Goal: Information Seeking & Learning: Learn about a topic

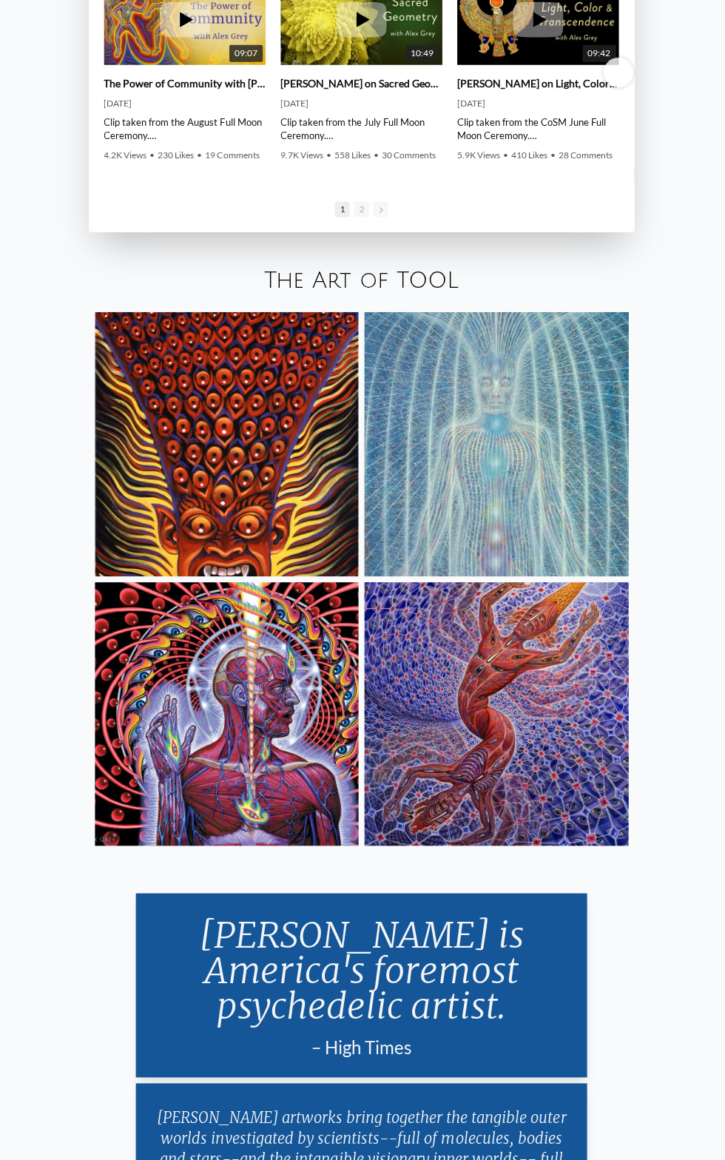
scroll to position [3051, 0]
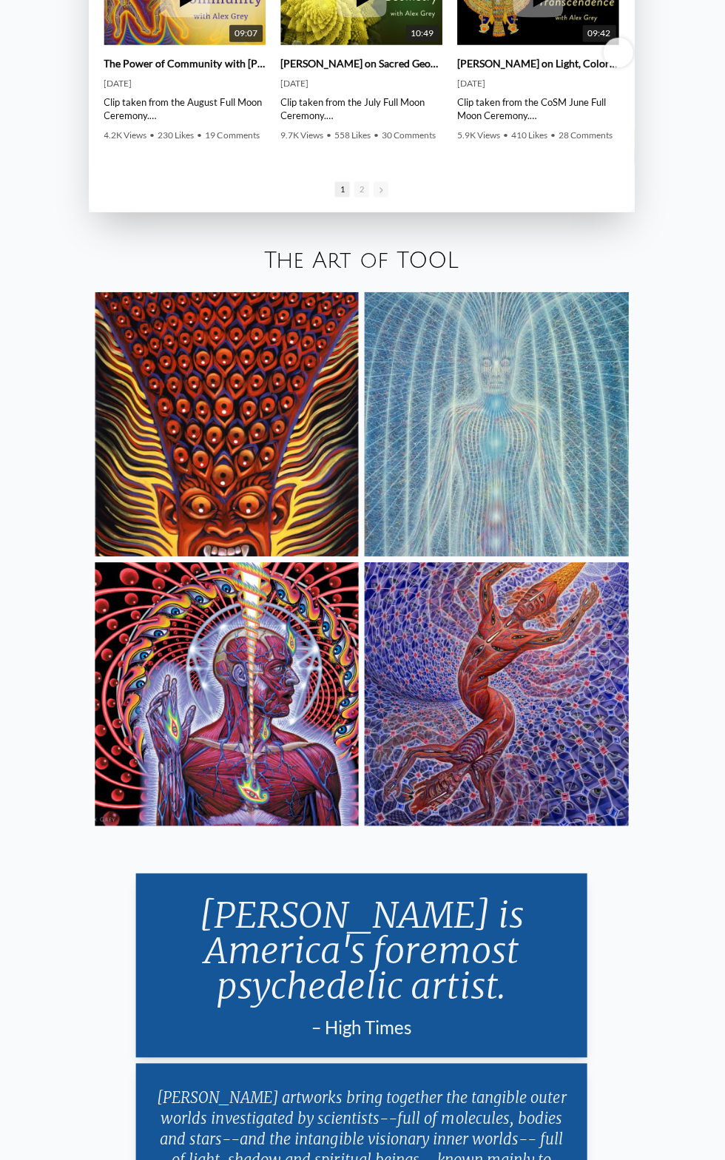
click at [443, 760] on img at bounding box center [496, 695] width 263 height 263
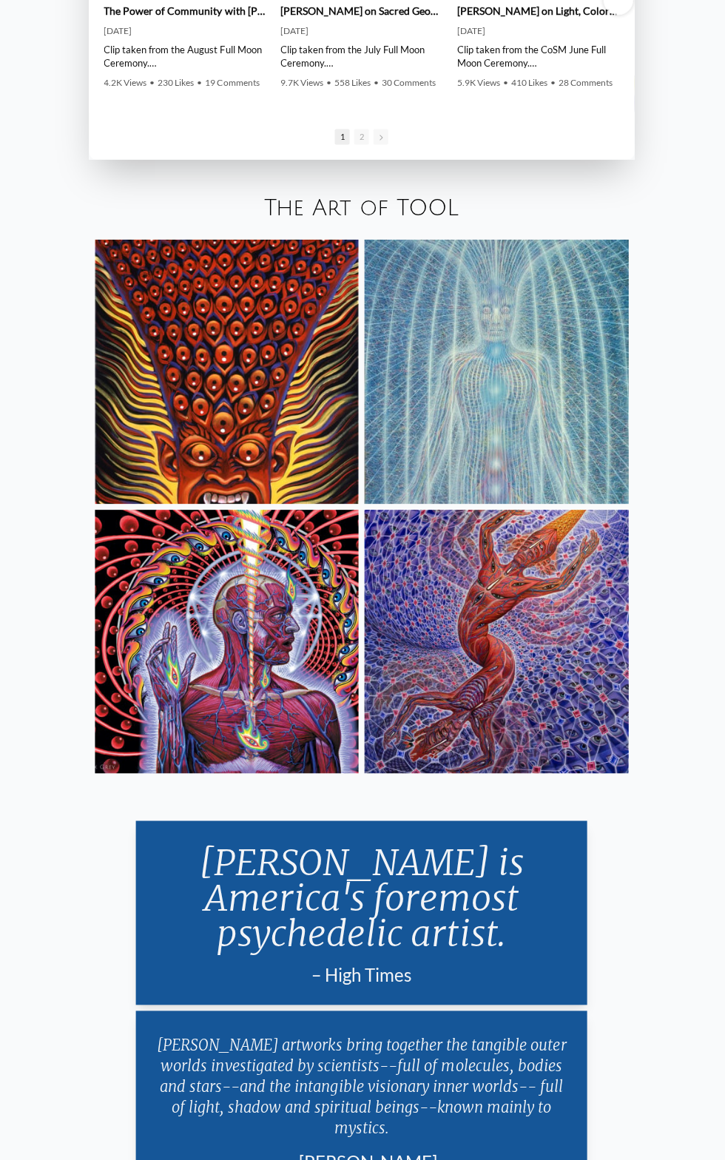
scroll to position [3141, 0]
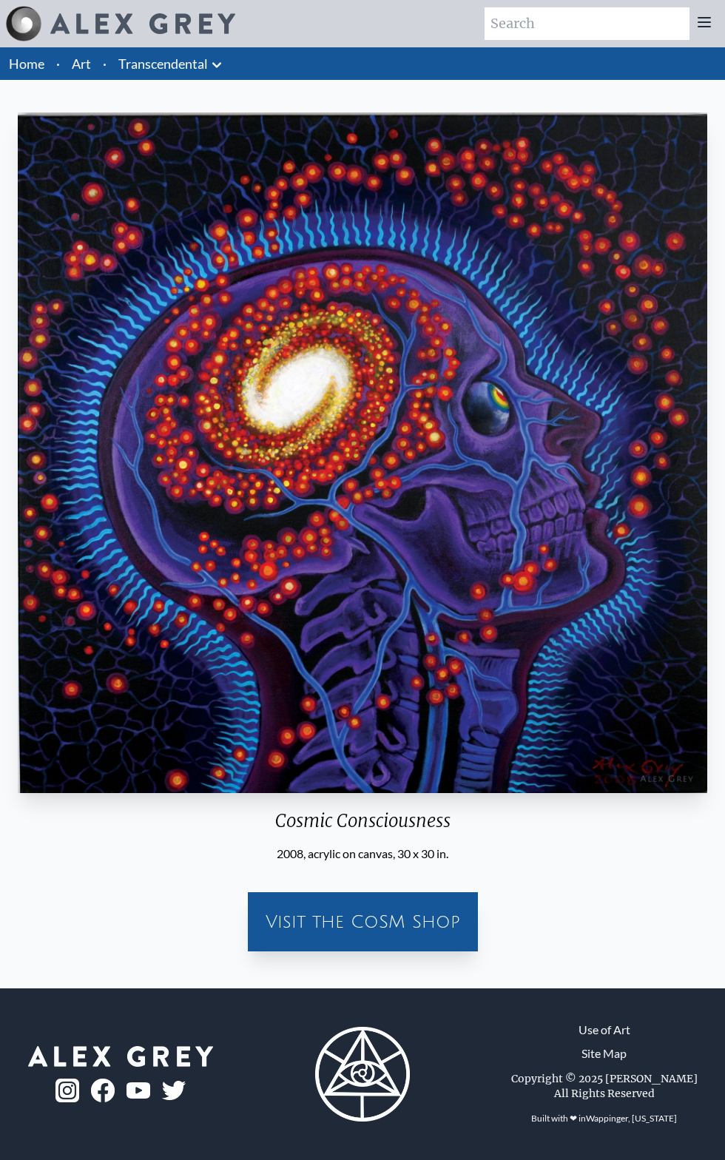
click at [169, 577] on img "30 / 33" at bounding box center [362, 452] width 689 height 680
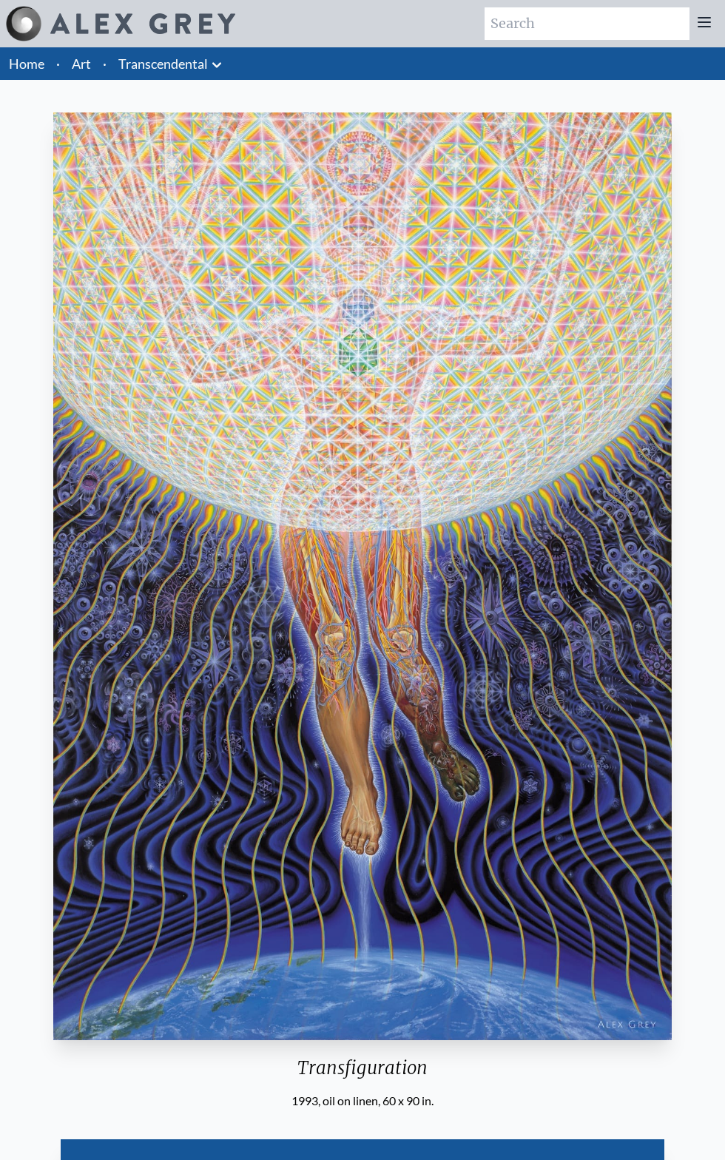
click at [78, 63] on link "Art" at bounding box center [81, 63] width 19 height 21
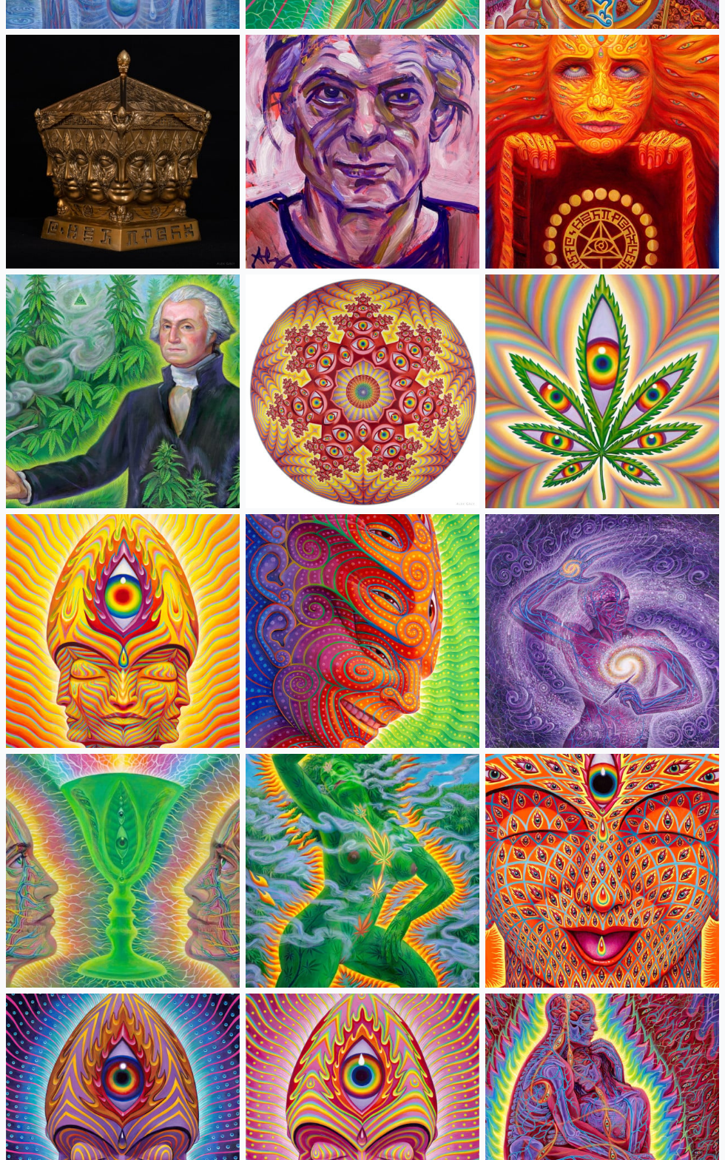
scroll to position [3278, 0]
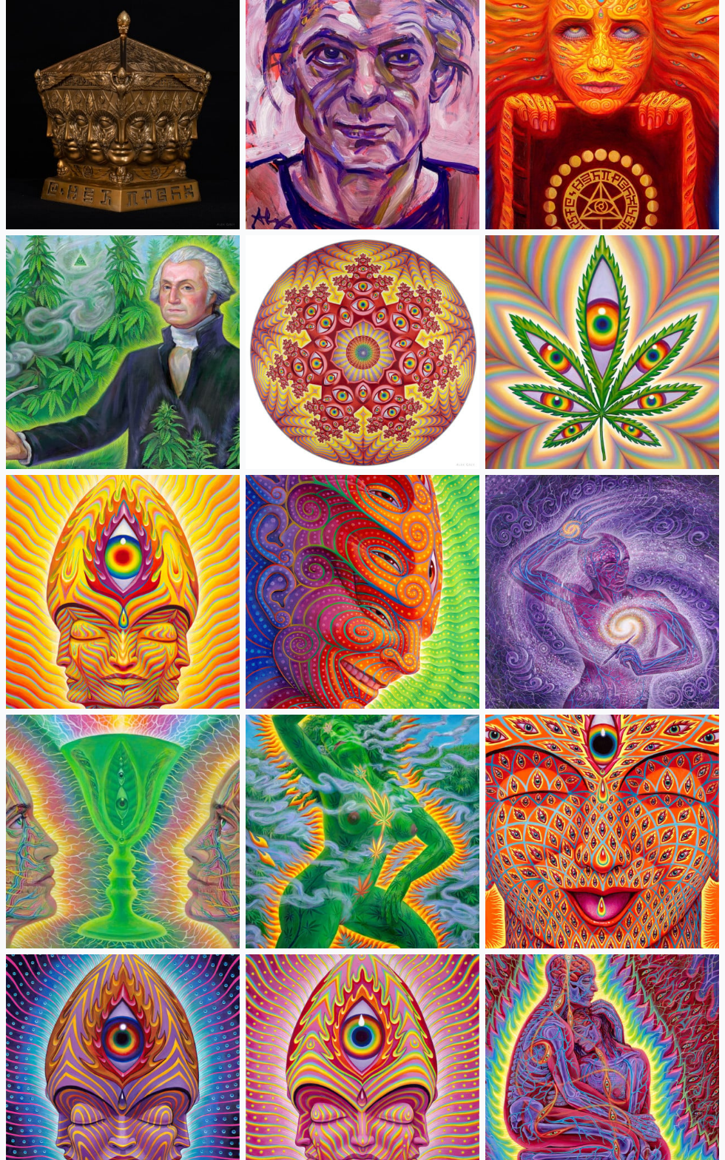
click at [341, 594] on img at bounding box center [363, 592] width 234 height 234
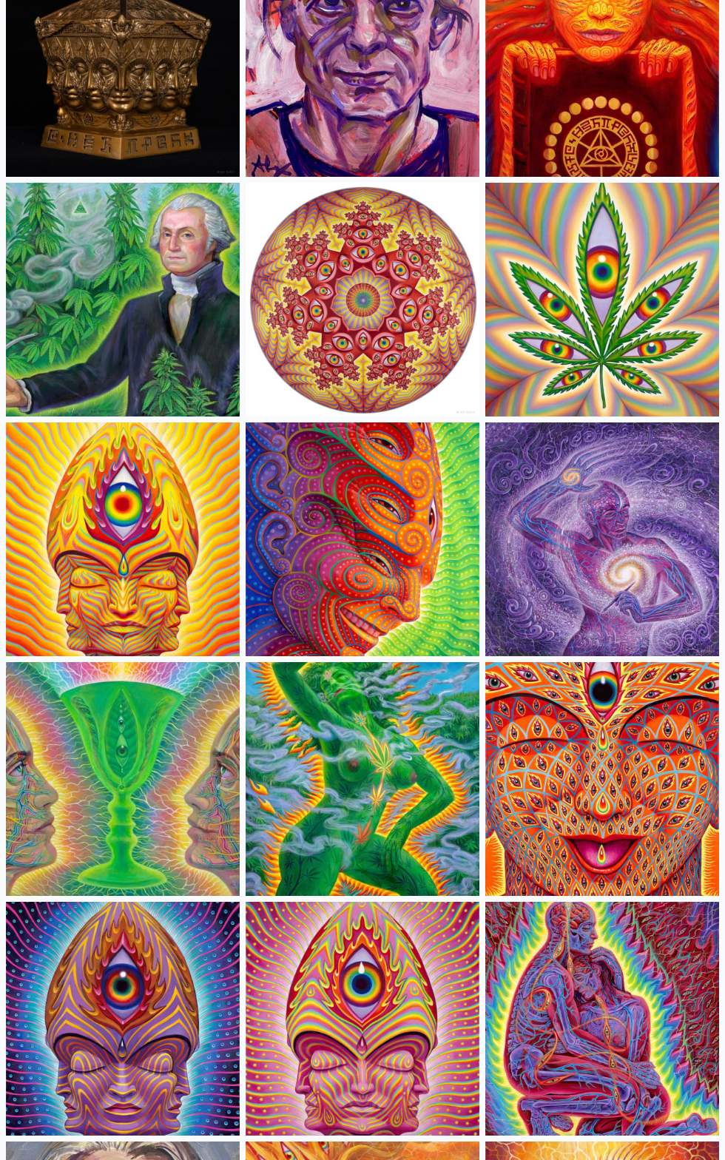
scroll to position [3354, 0]
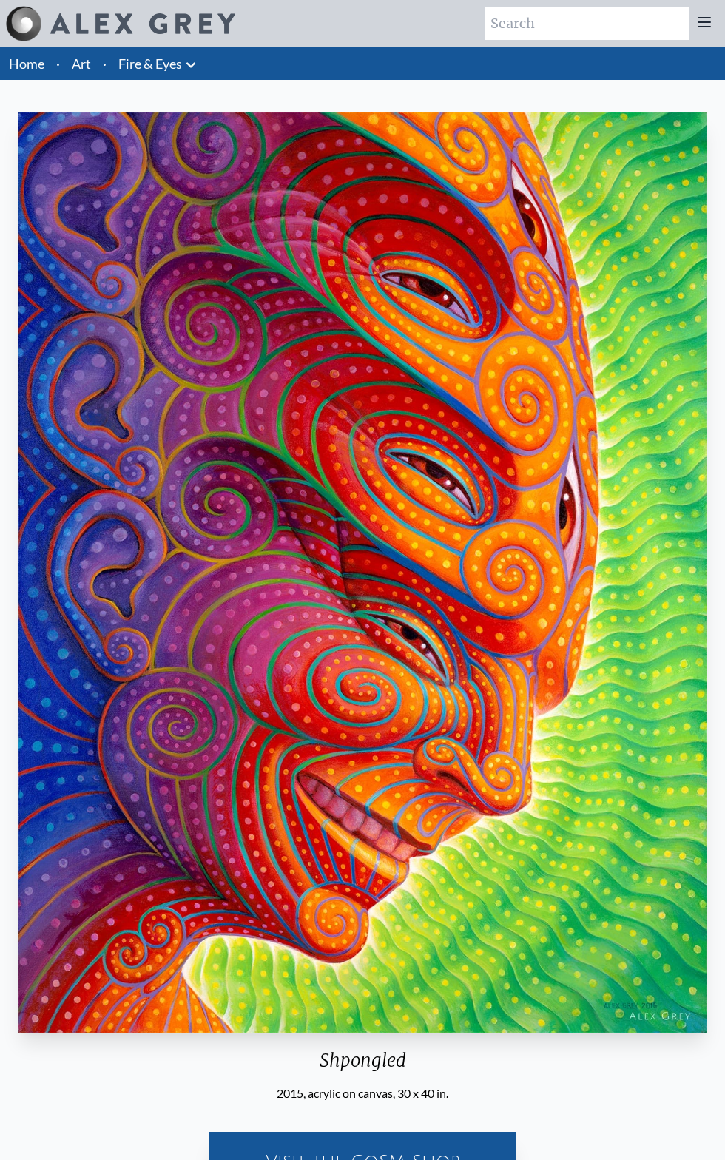
click at [84, 64] on link "Art" at bounding box center [81, 63] width 19 height 21
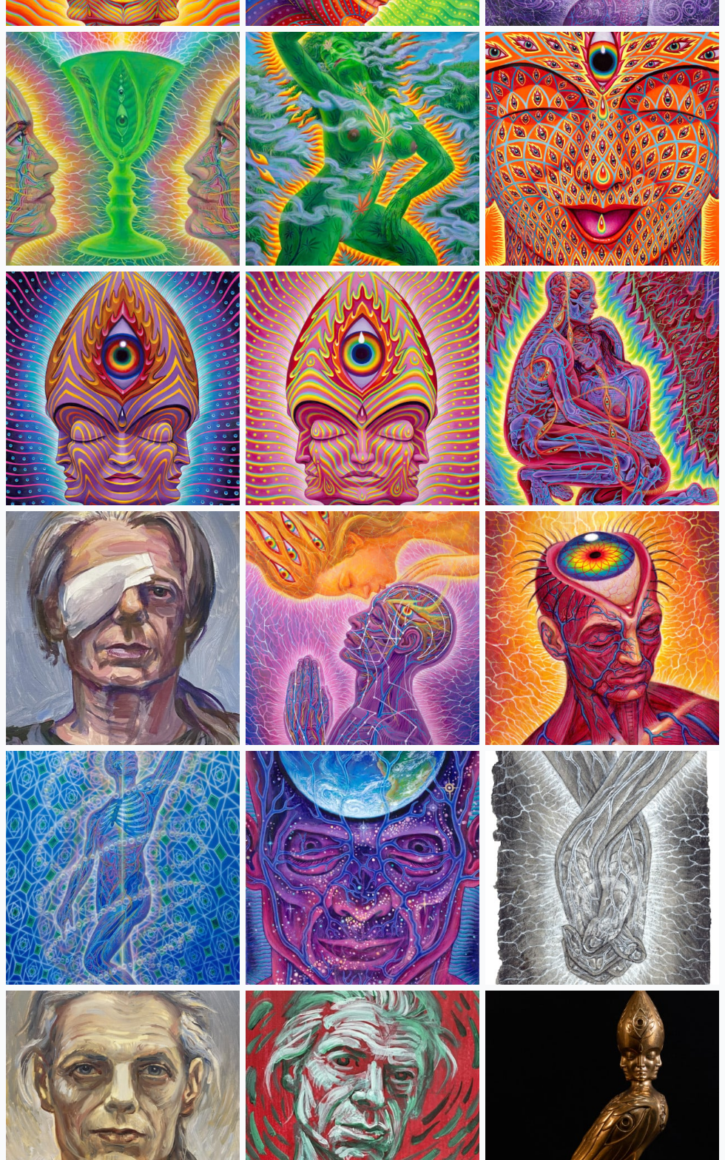
scroll to position [4024, 0]
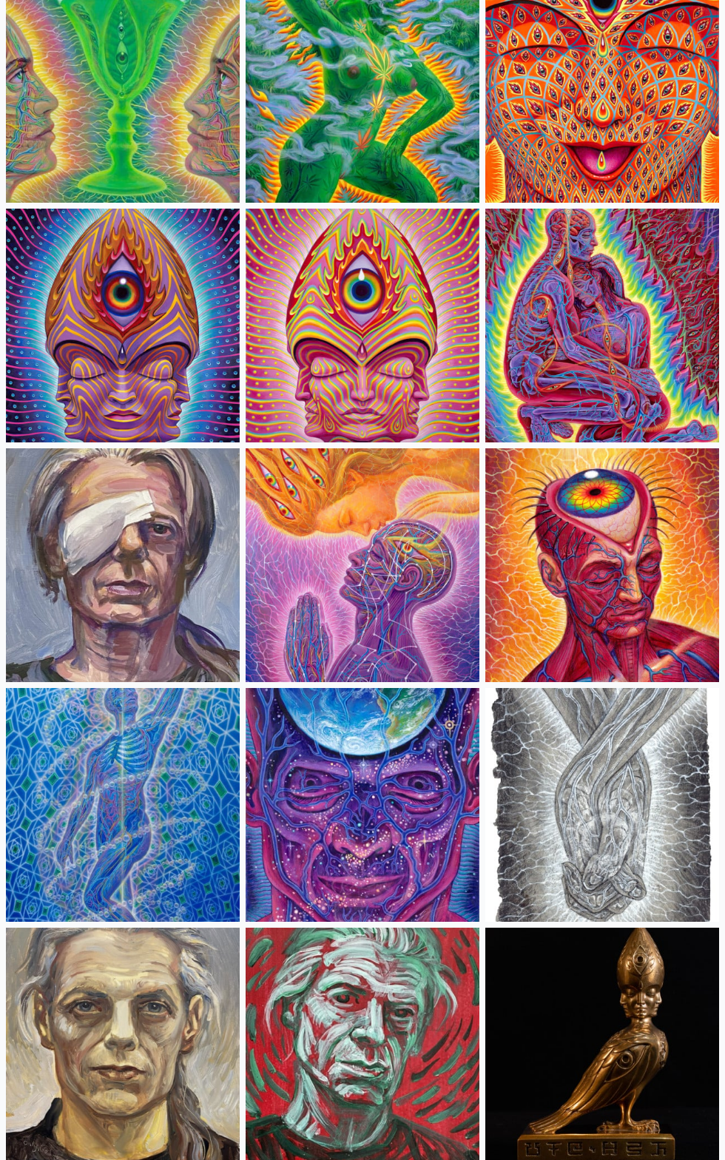
click at [597, 572] on img at bounding box center [602, 565] width 234 height 234
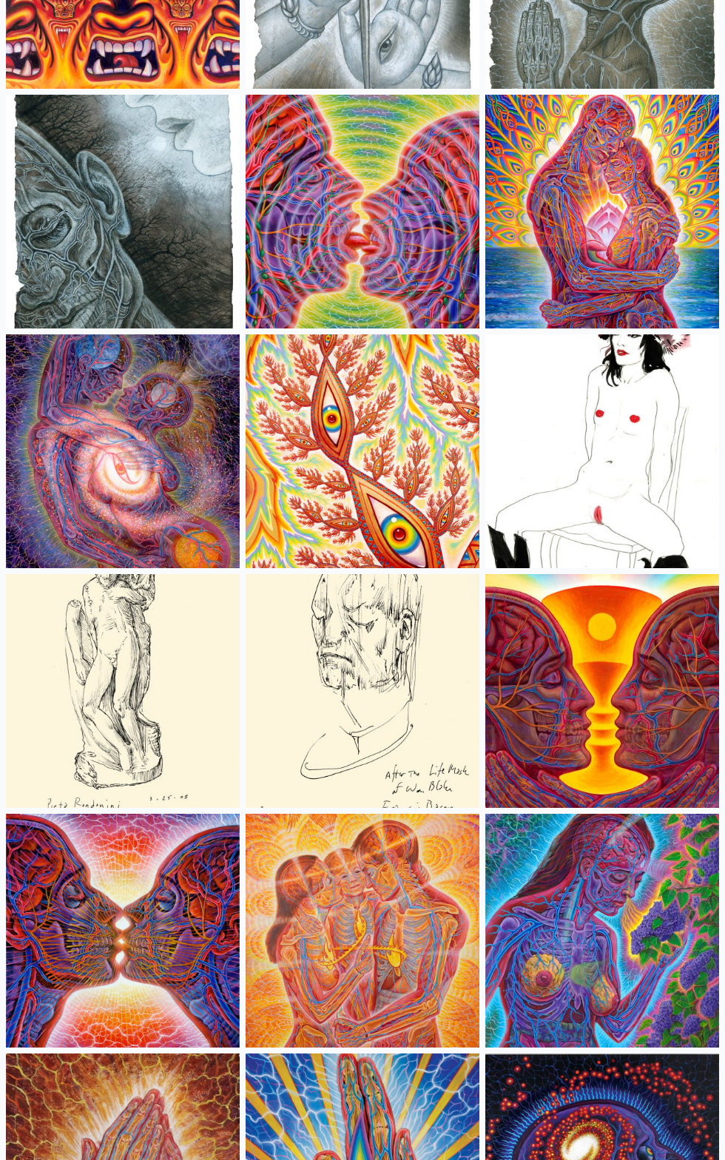
scroll to position [6601, 0]
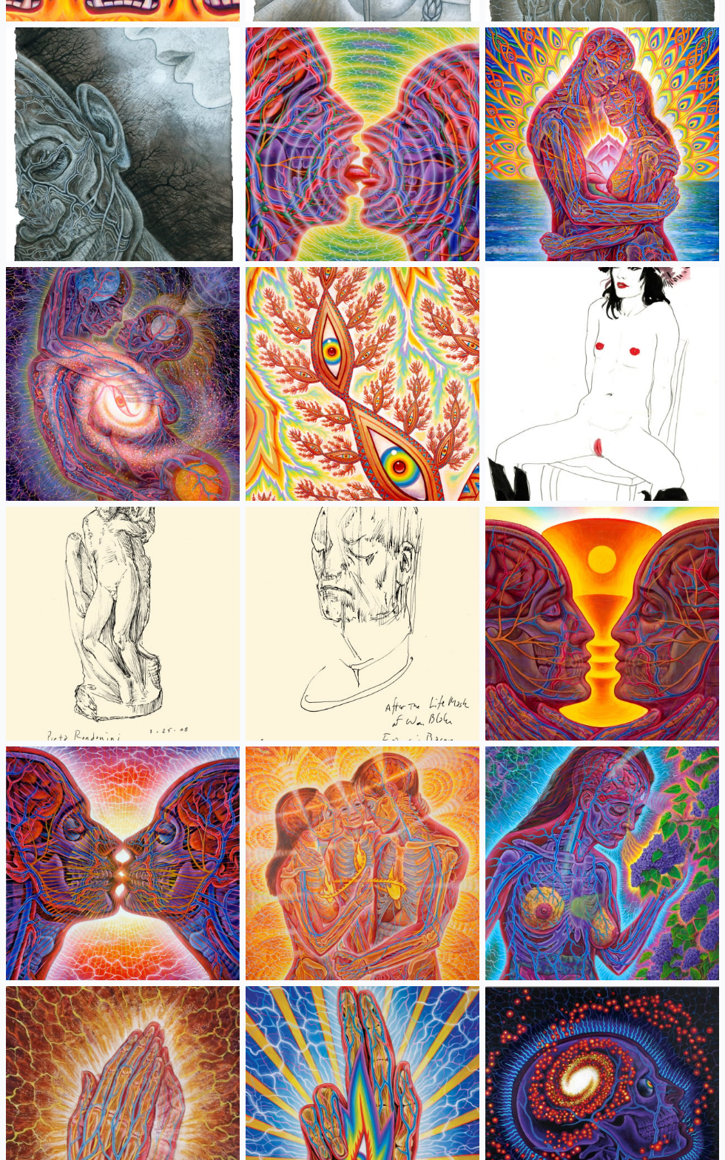
click at [582, 856] on img at bounding box center [602, 863] width 234 height 234
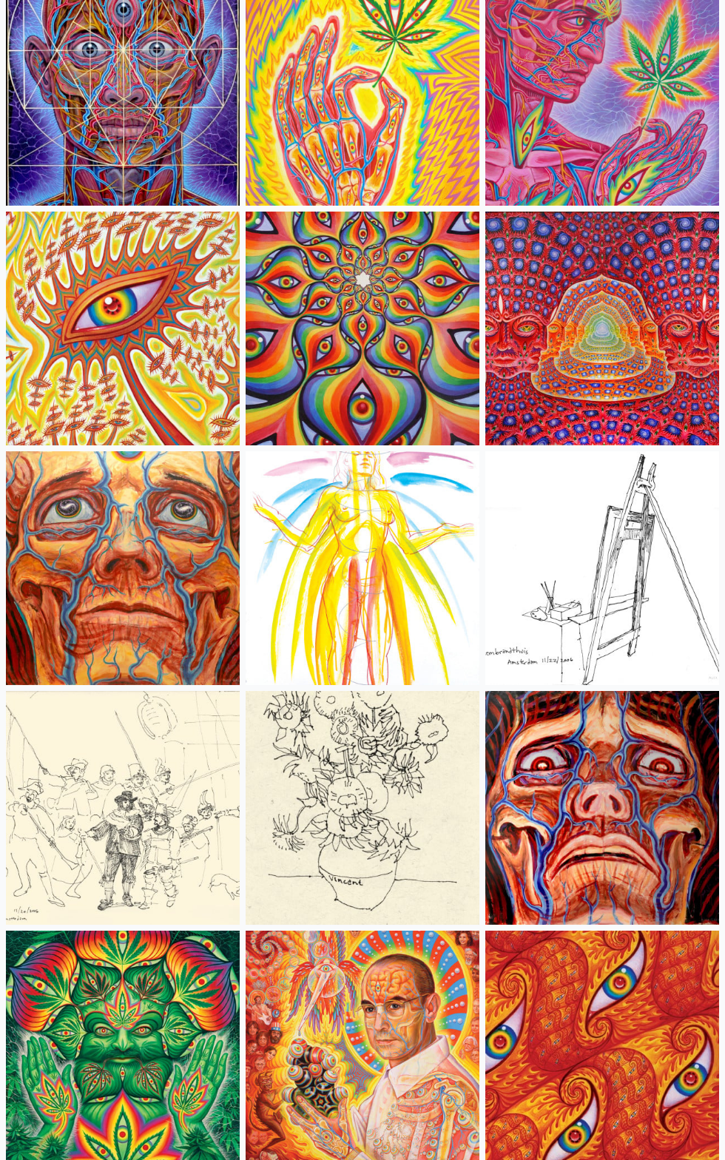
scroll to position [8815, 0]
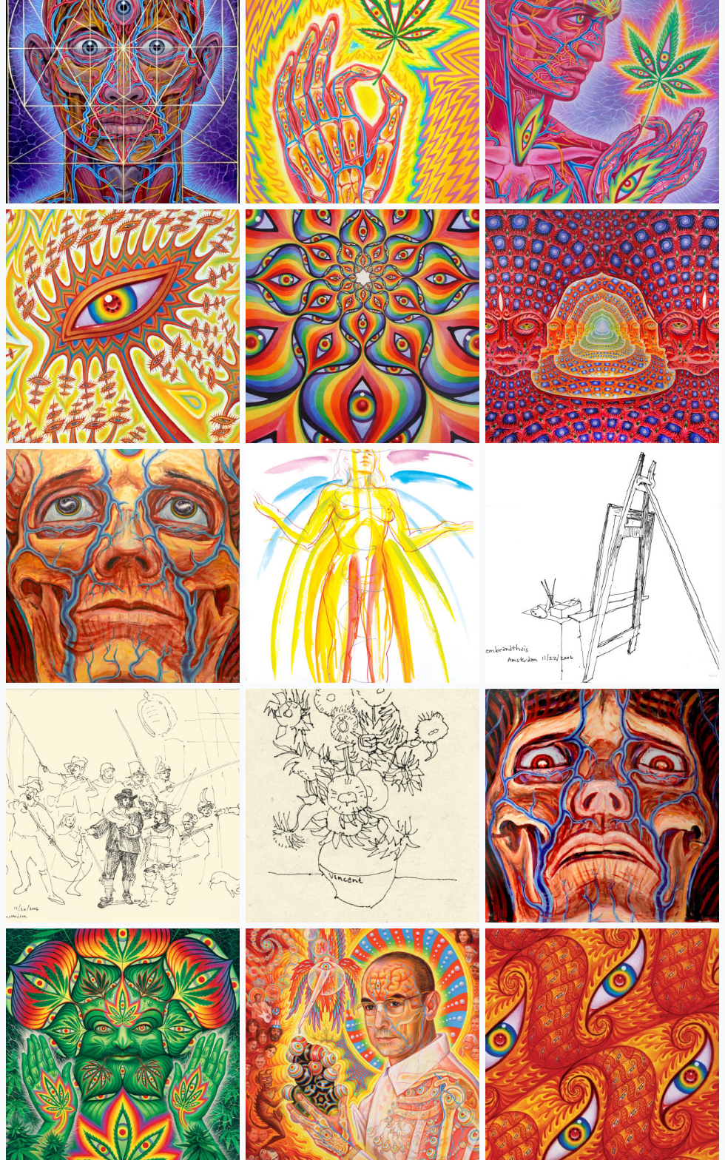
click at [582, 813] on img at bounding box center [602, 805] width 234 height 234
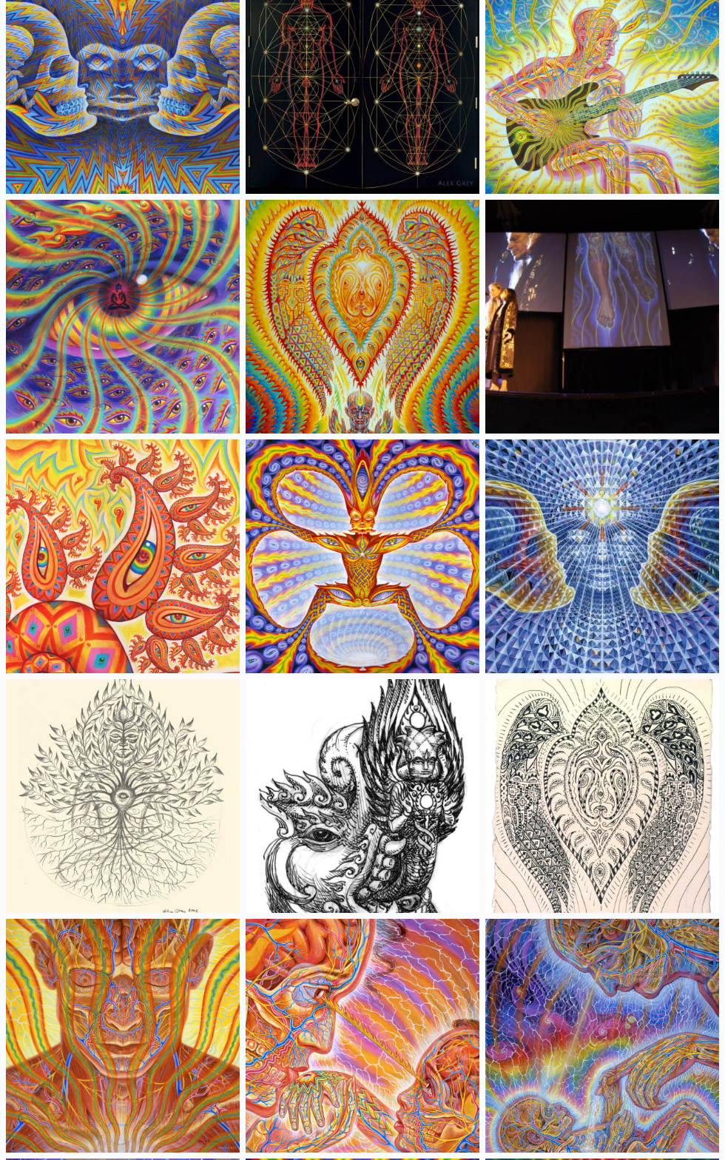
scroll to position [10747, 0]
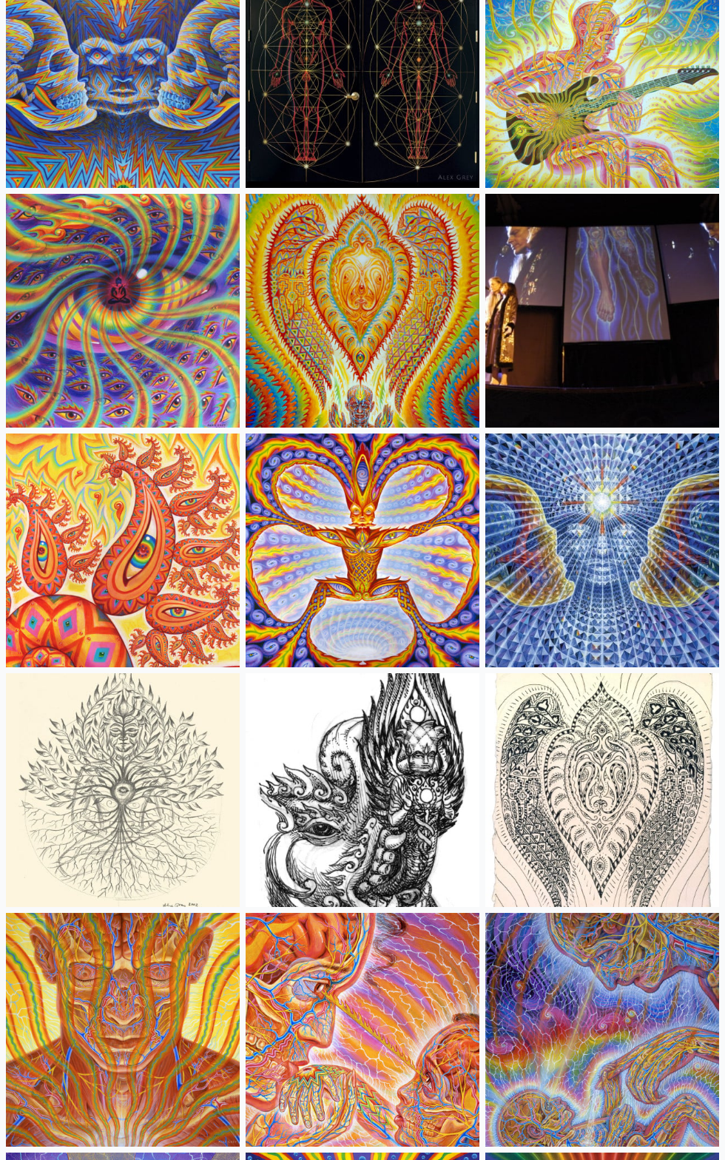
click at [342, 799] on img at bounding box center [363, 790] width 234 height 234
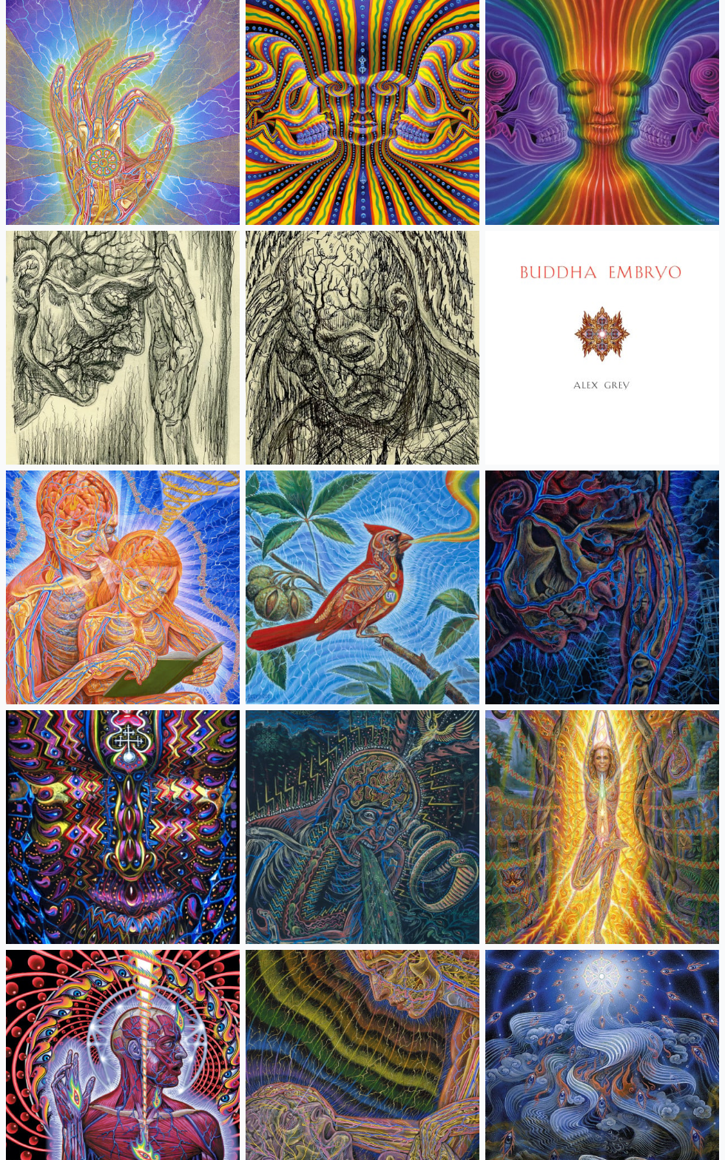
scroll to position [11913, 0]
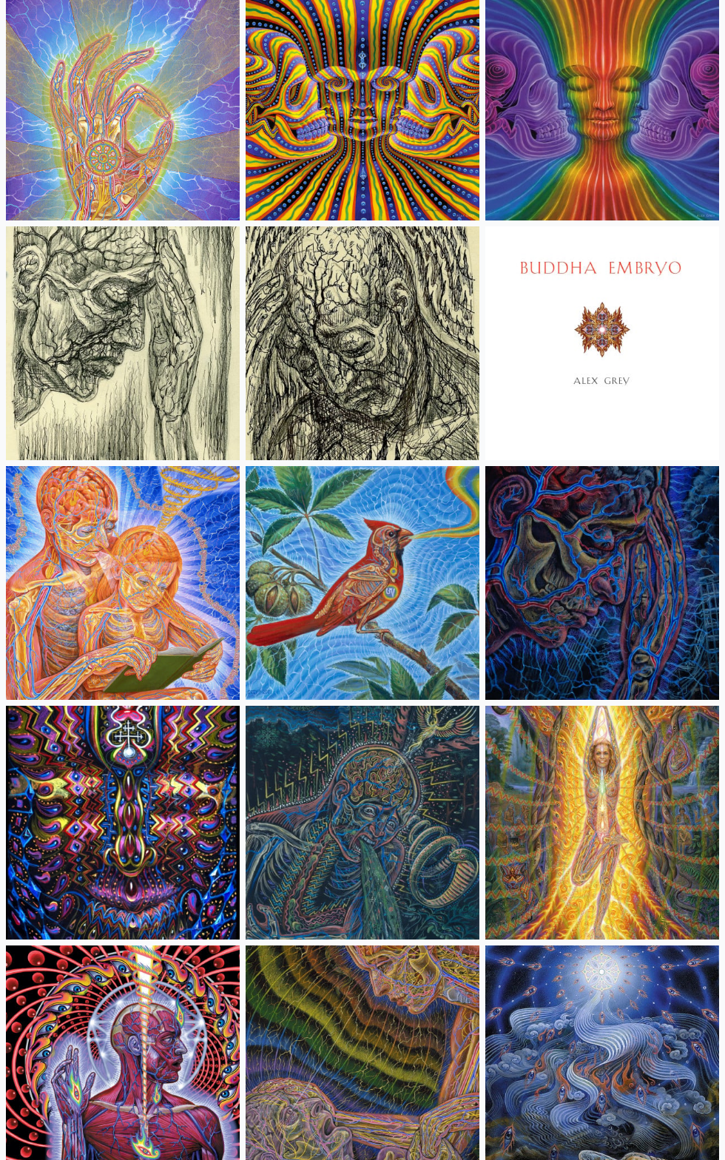
click at [329, 592] on img at bounding box center [363, 583] width 234 height 234
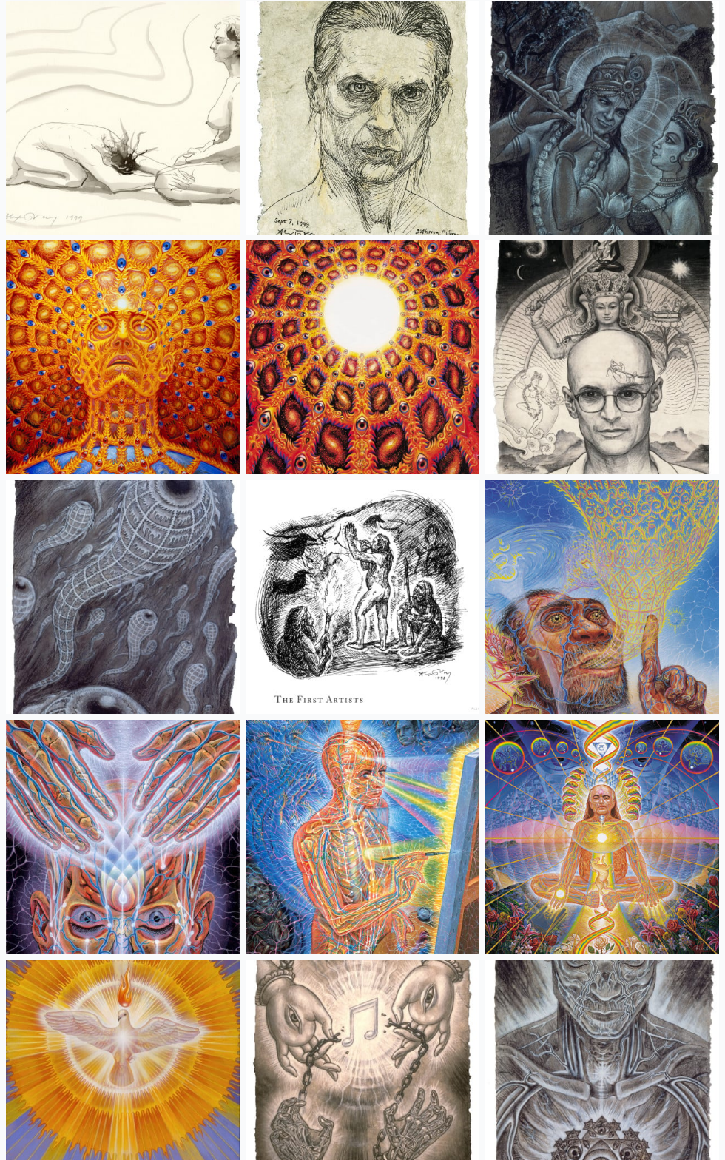
scroll to position [14117, 0]
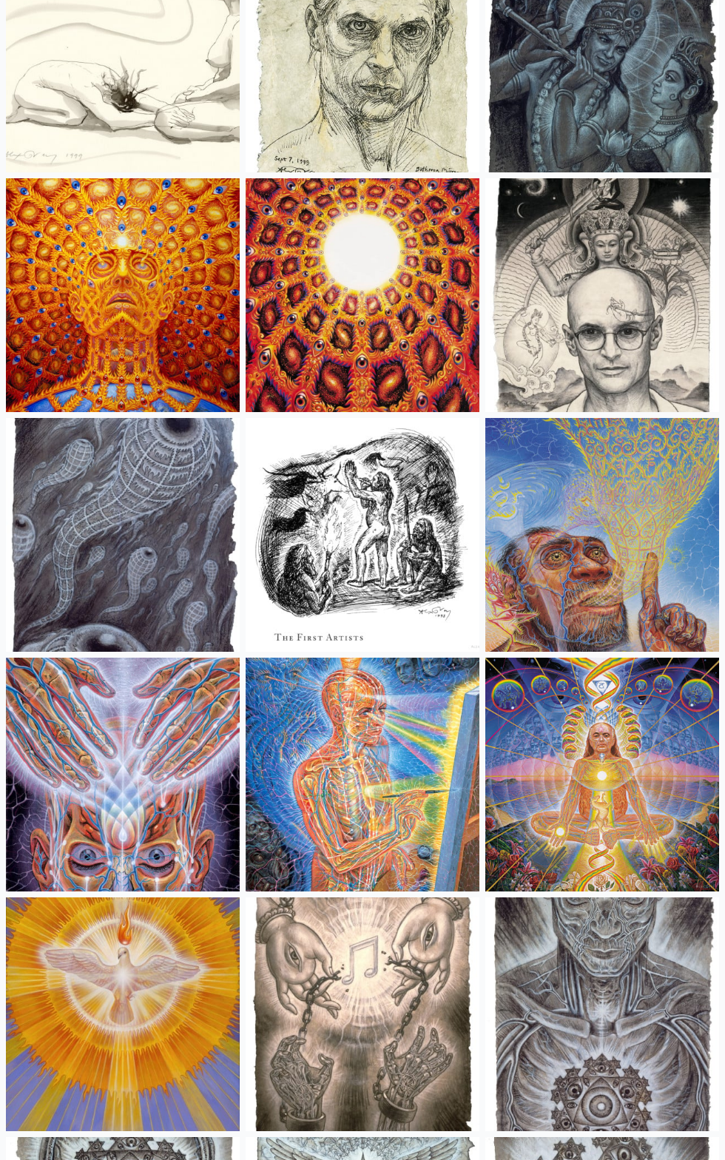
click at [326, 768] on img at bounding box center [363, 774] width 234 height 234
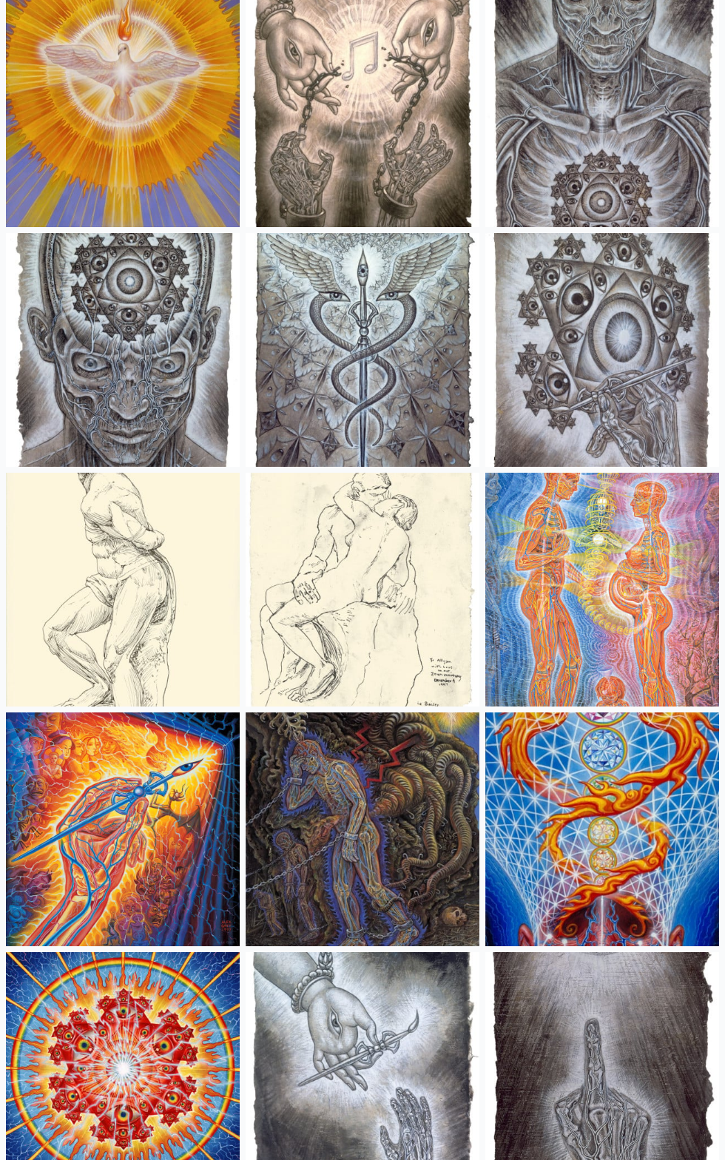
scroll to position [15018, 0]
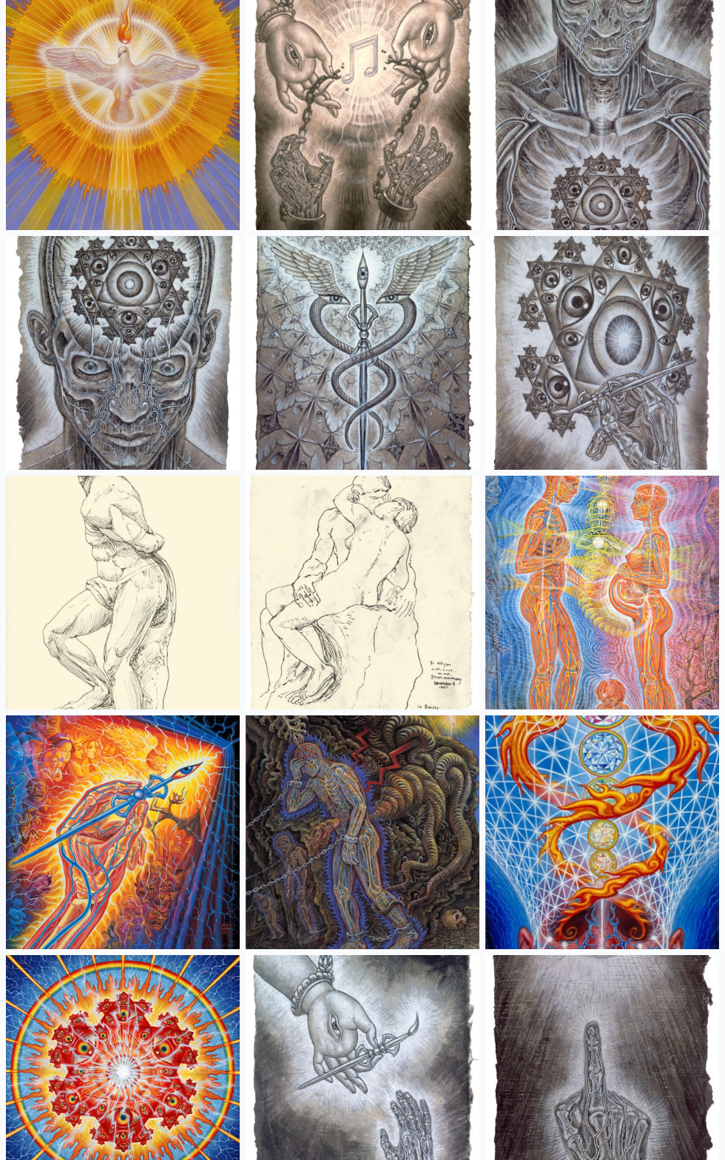
click at [79, 831] on img at bounding box center [123, 832] width 234 height 234
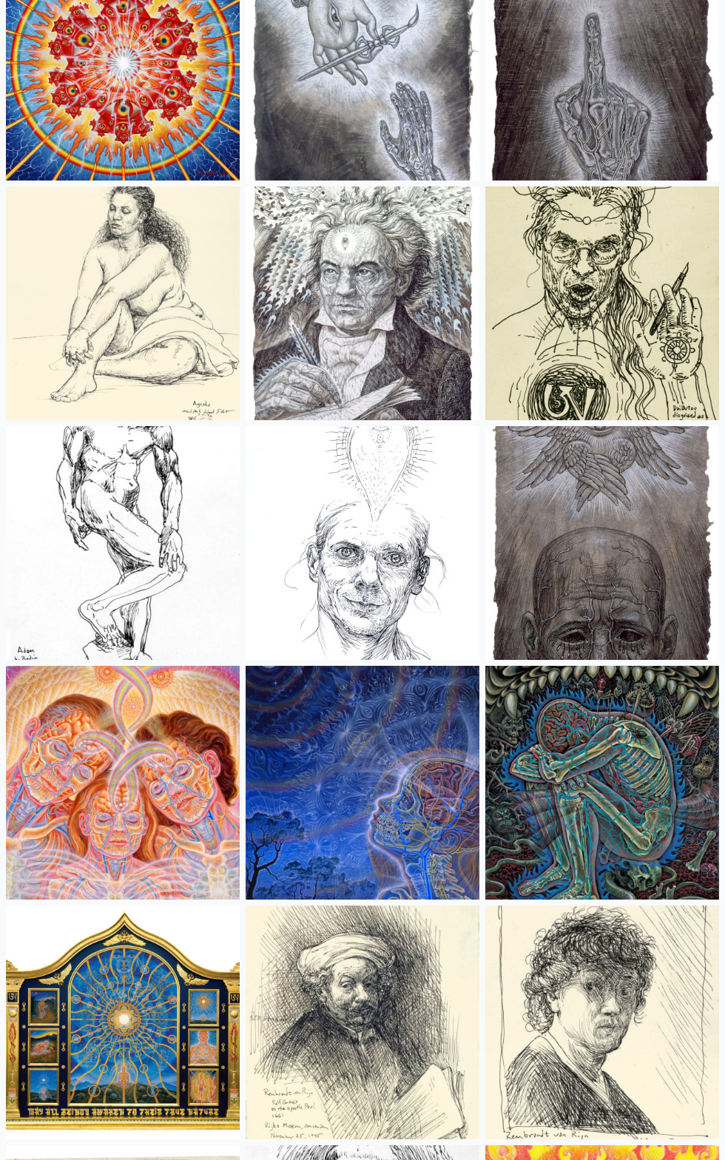
scroll to position [16027, 0]
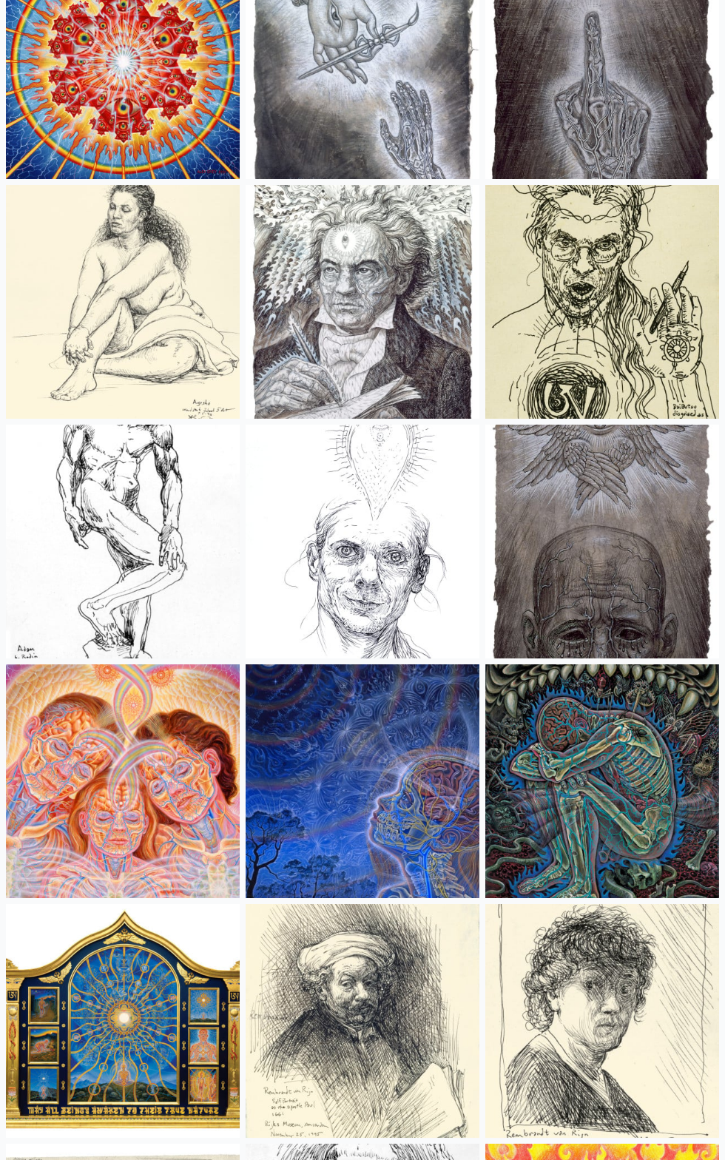
click at [345, 295] on img at bounding box center [363, 302] width 234 height 234
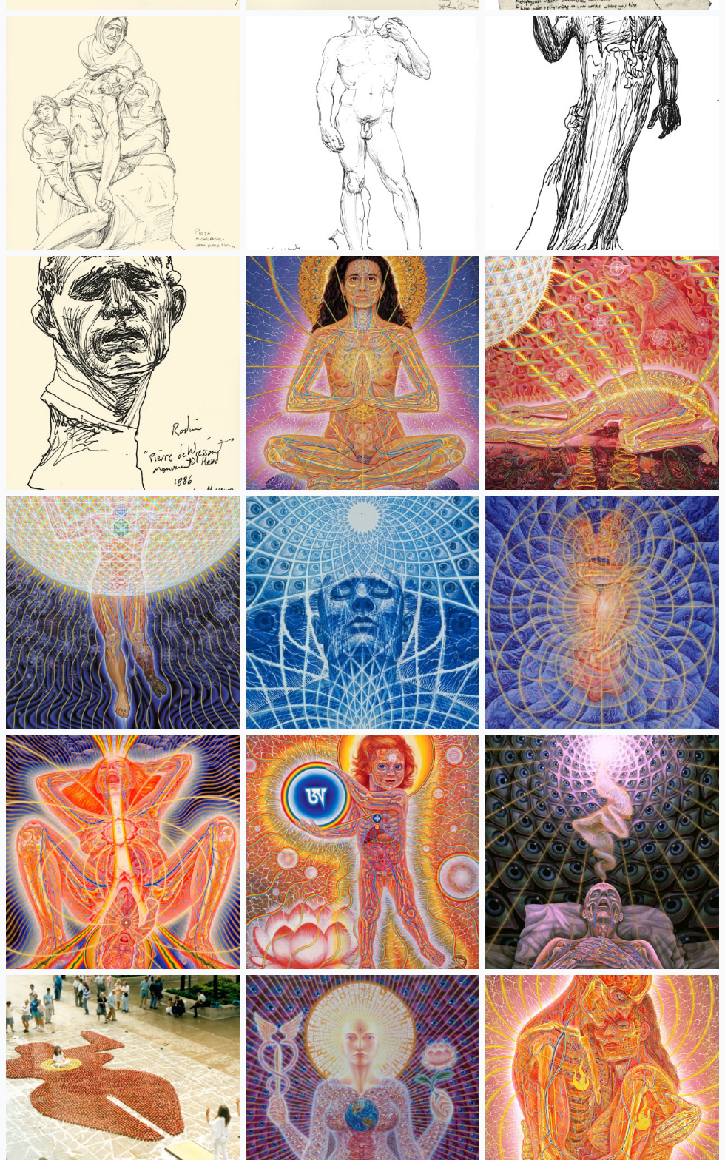
scroll to position [18386, 0]
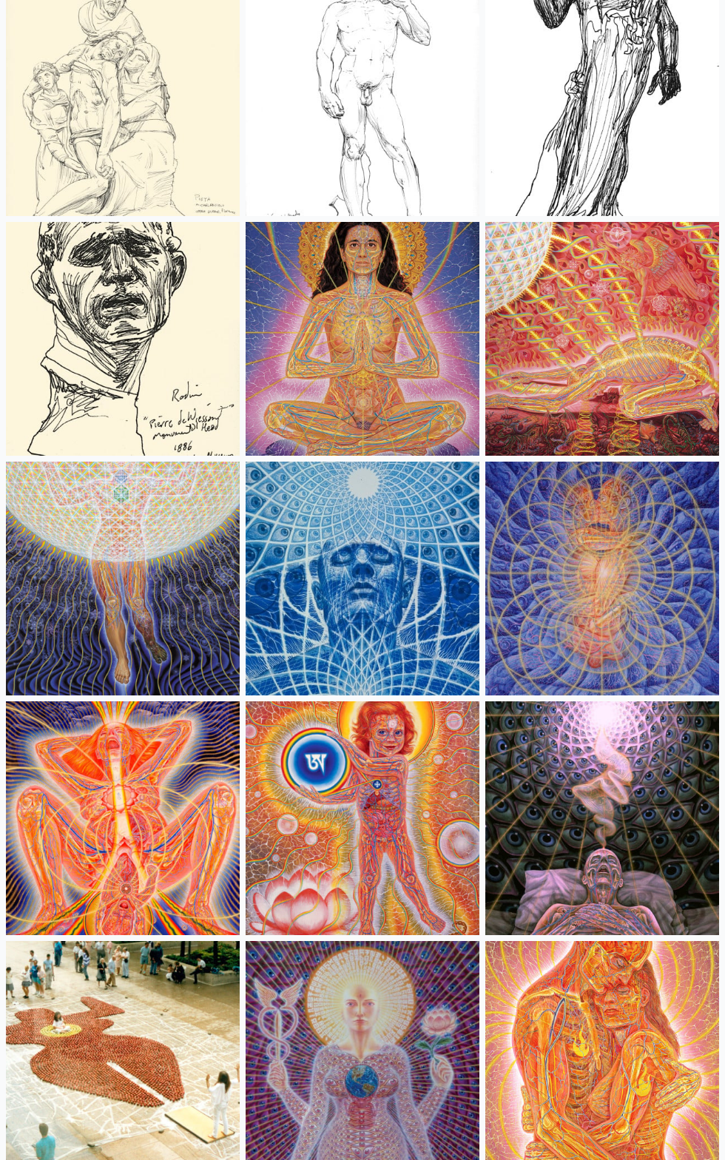
click at [92, 813] on img at bounding box center [123, 818] width 234 height 234
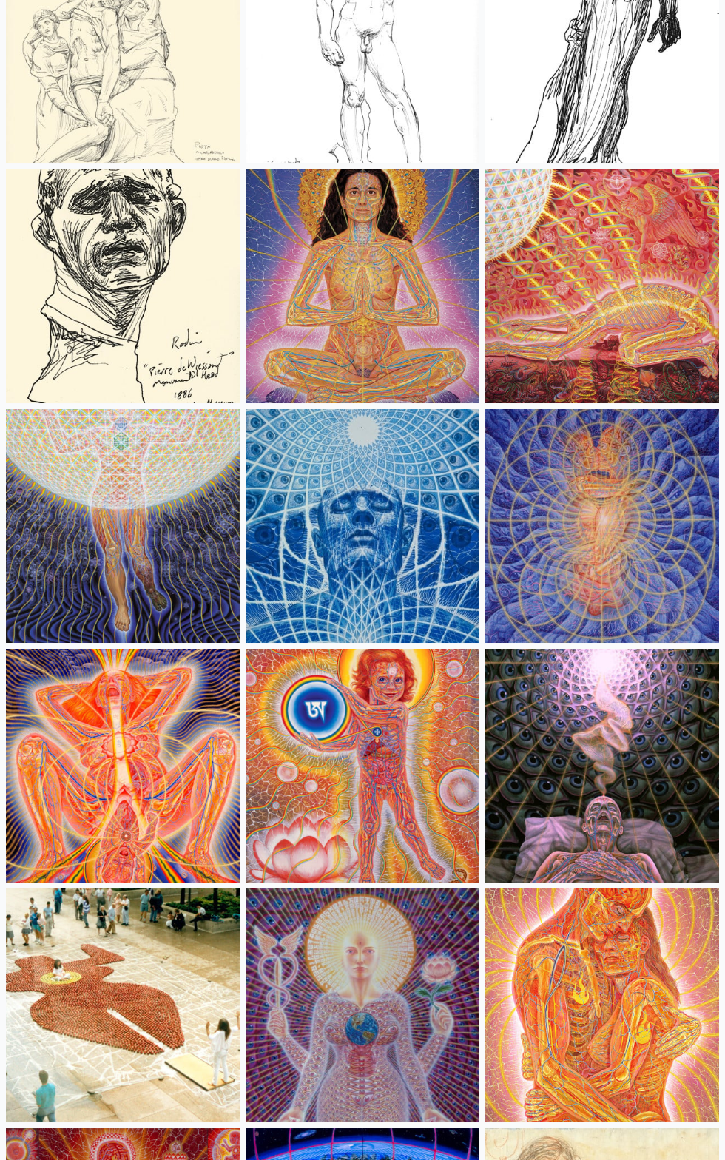
scroll to position [18477, 0]
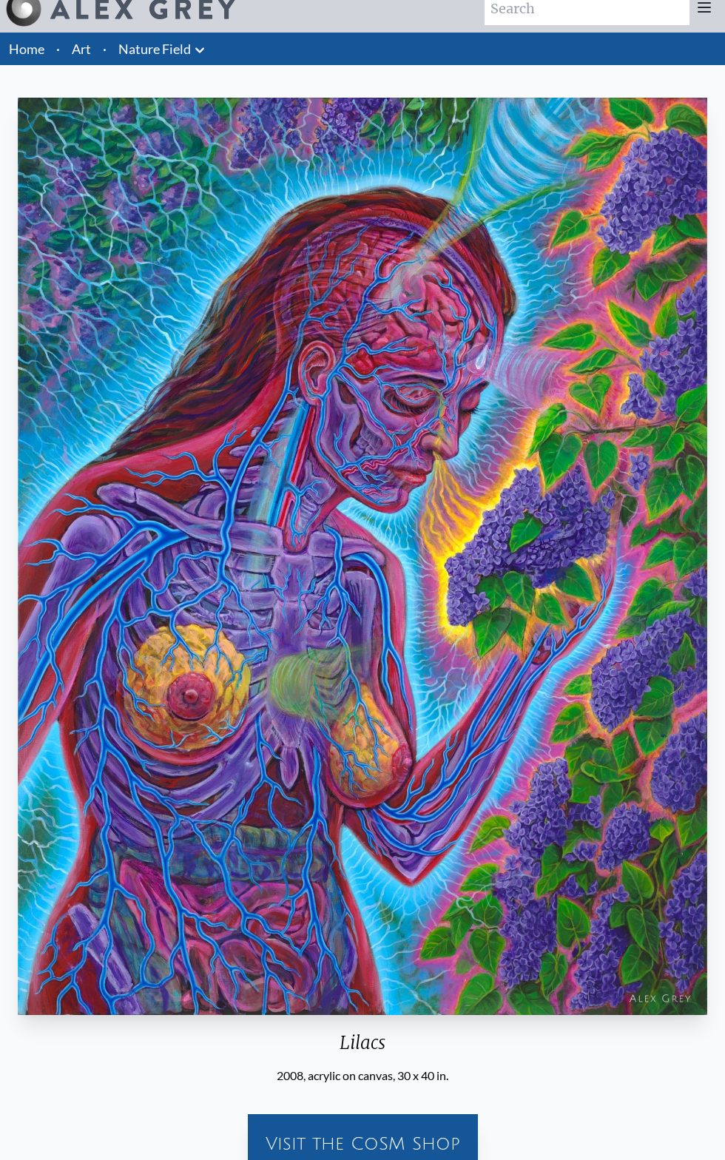
scroll to position [16, 0]
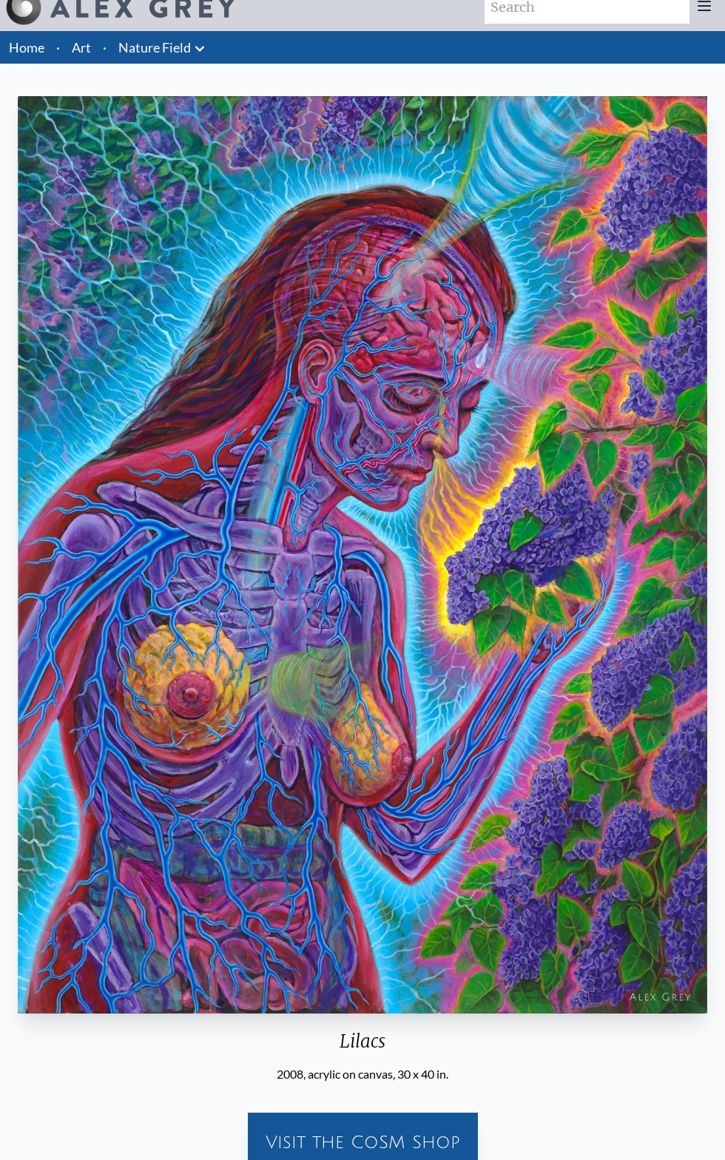
click at [320, 1148] on div "Visit the CoSM Shop" at bounding box center [363, 1141] width 218 height 47
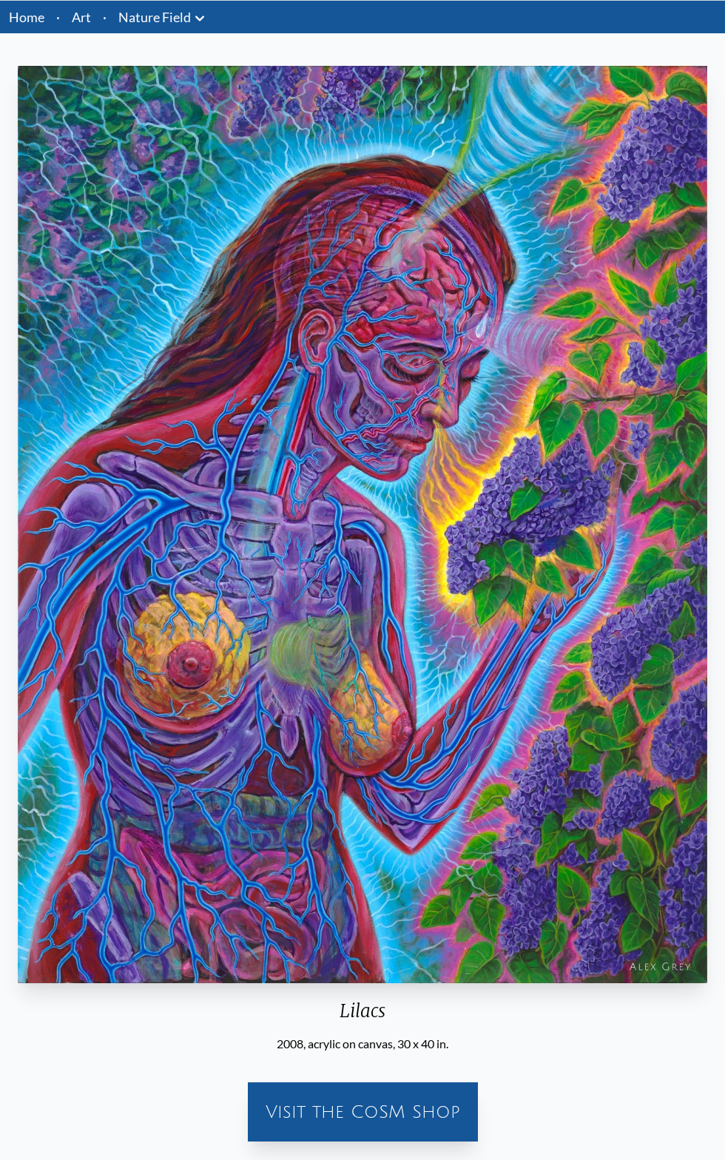
scroll to position [106, 0]
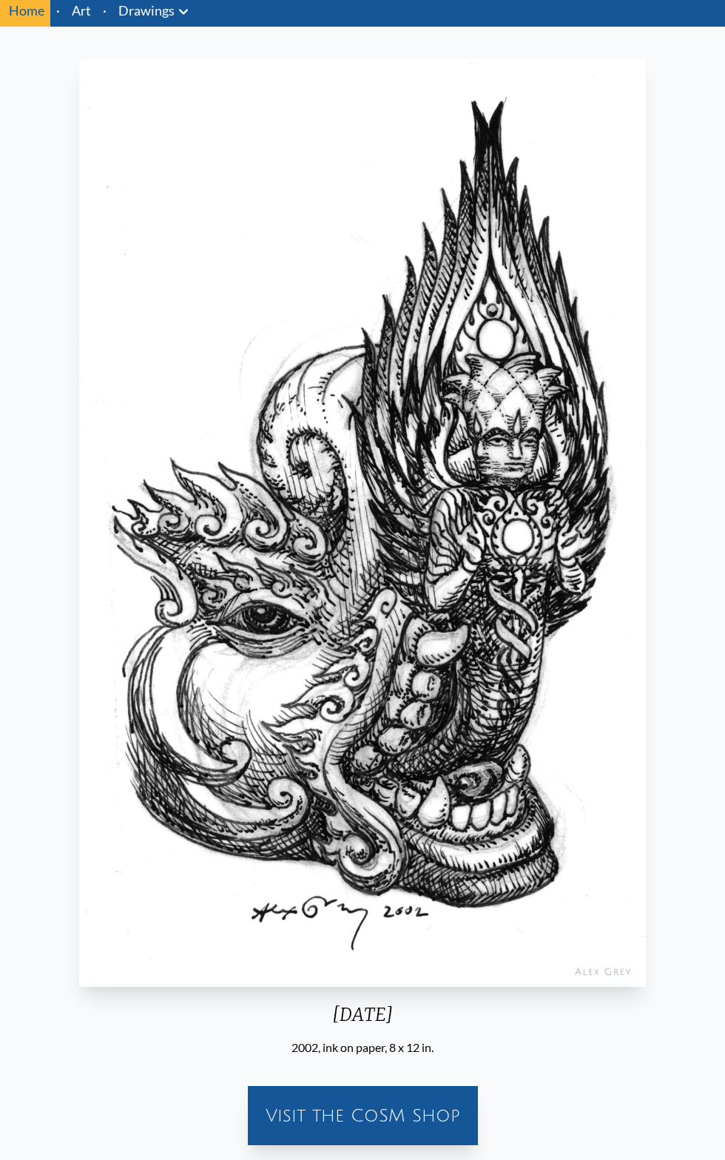
scroll to position [53, 0]
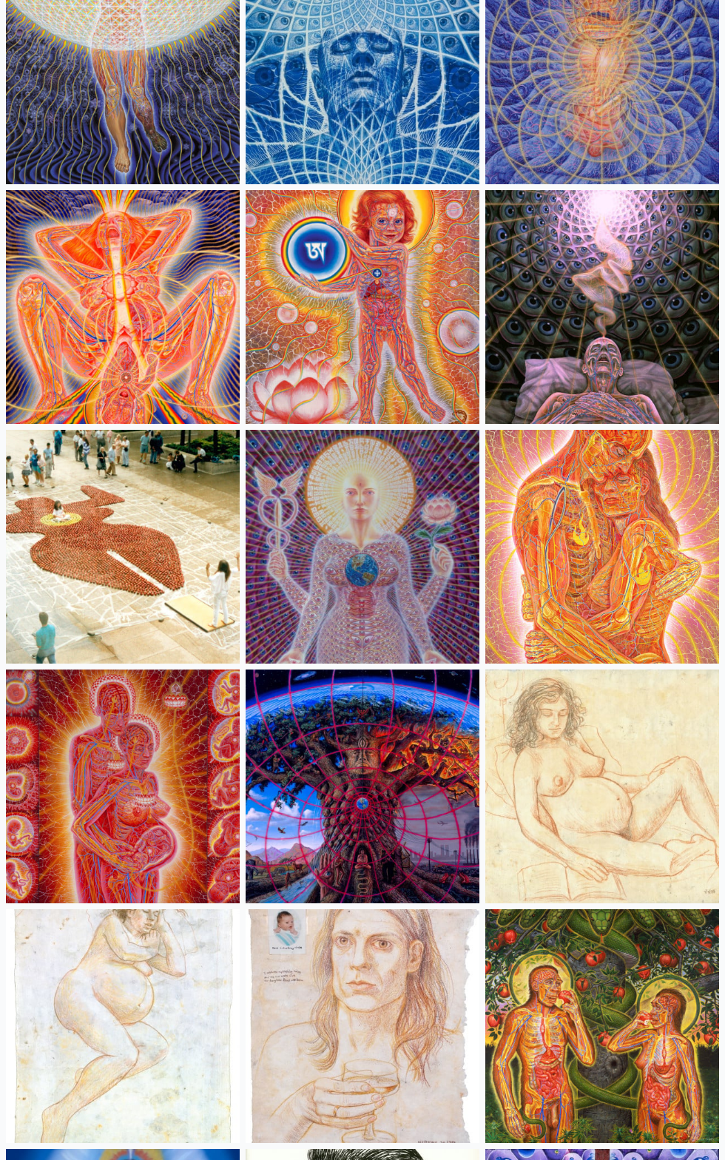
scroll to position [18902, 0]
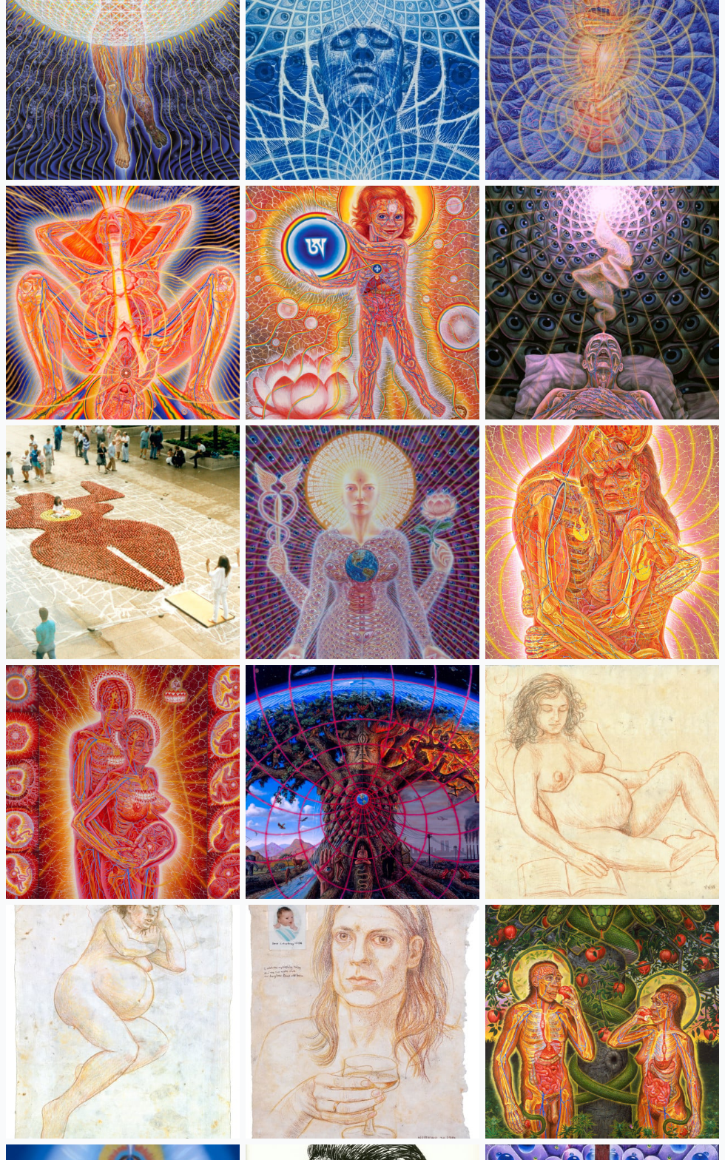
click at [319, 796] on img at bounding box center [363, 782] width 234 height 234
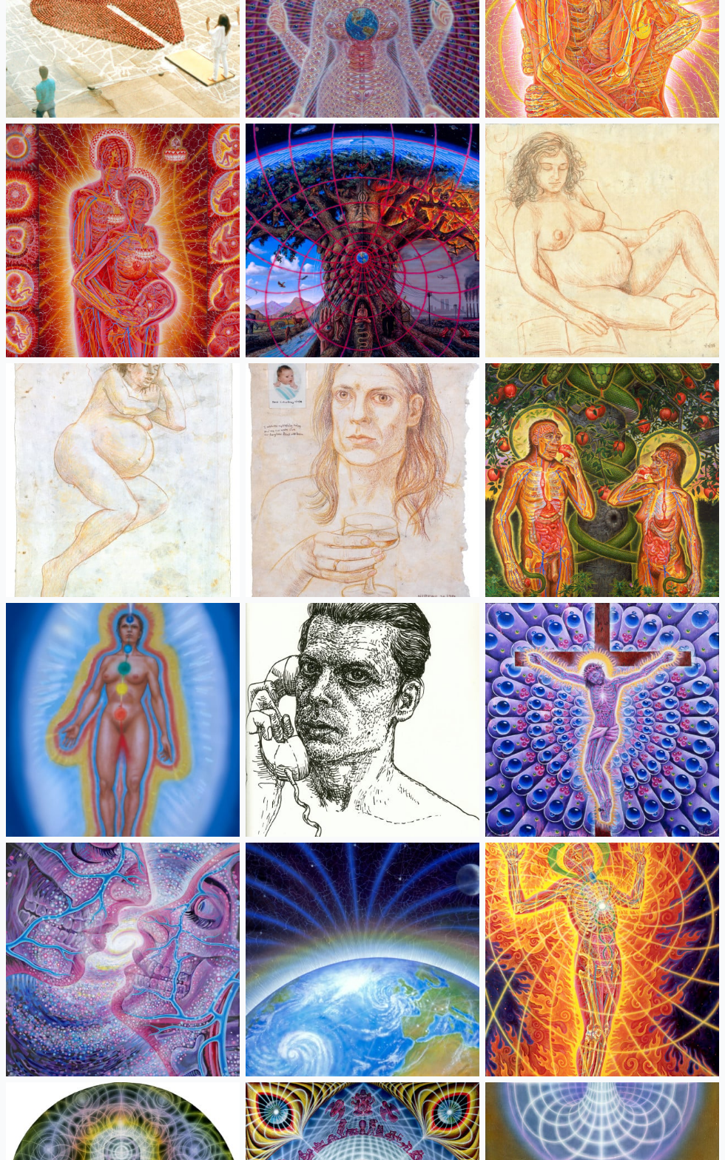
scroll to position [19447, 0]
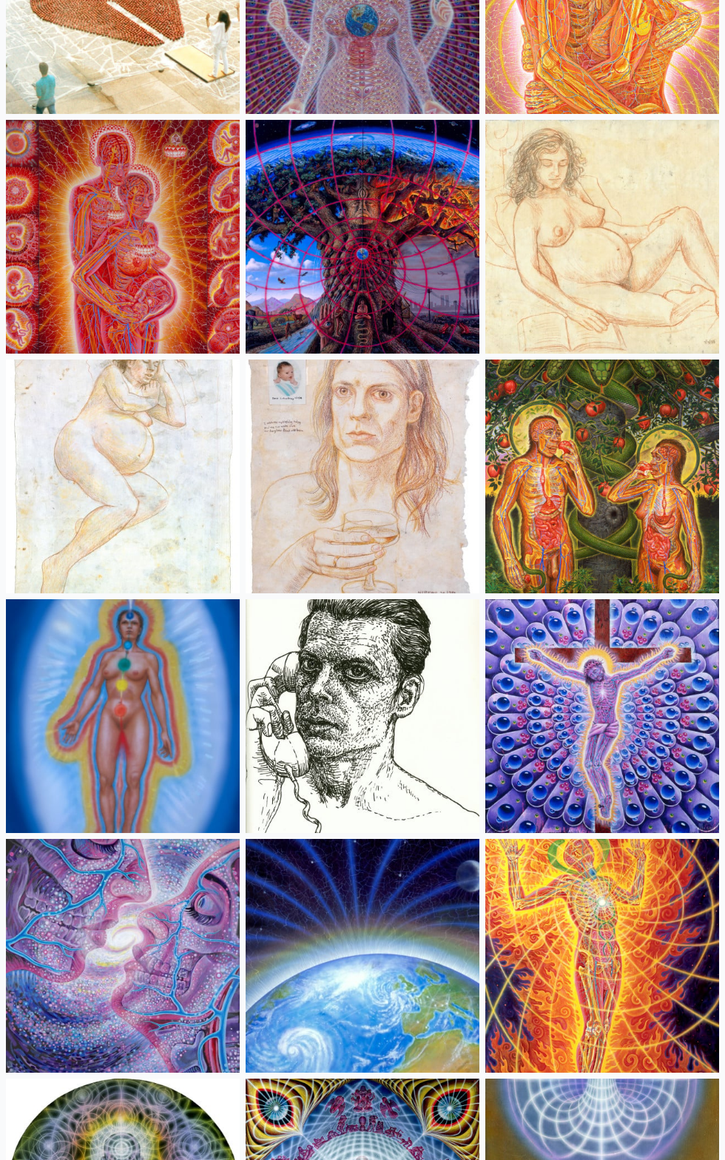
click at [575, 710] on img at bounding box center [602, 716] width 234 height 234
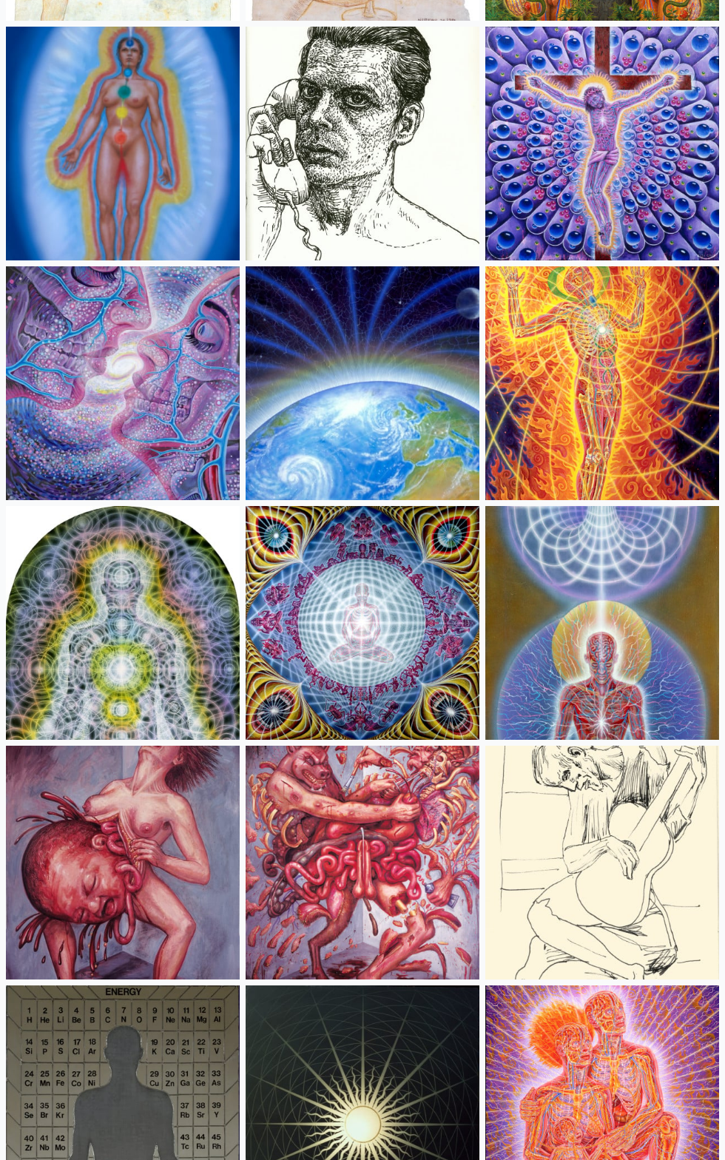
scroll to position [20046, 0]
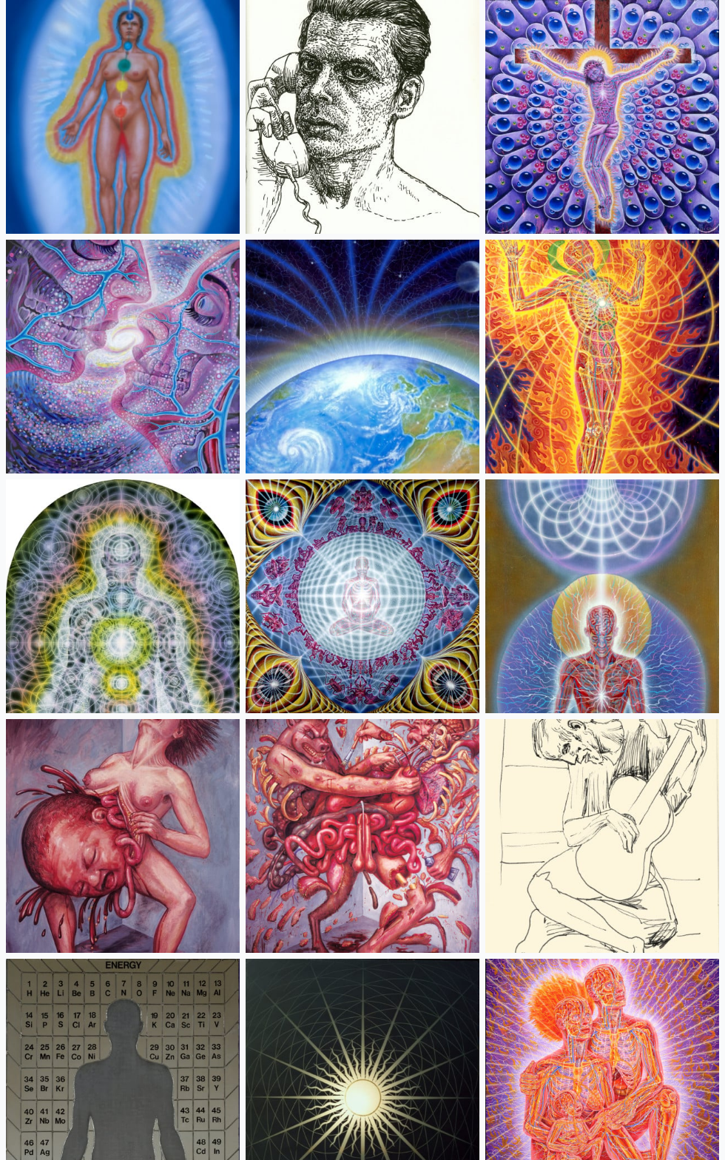
click at [90, 836] on img at bounding box center [123, 836] width 234 height 234
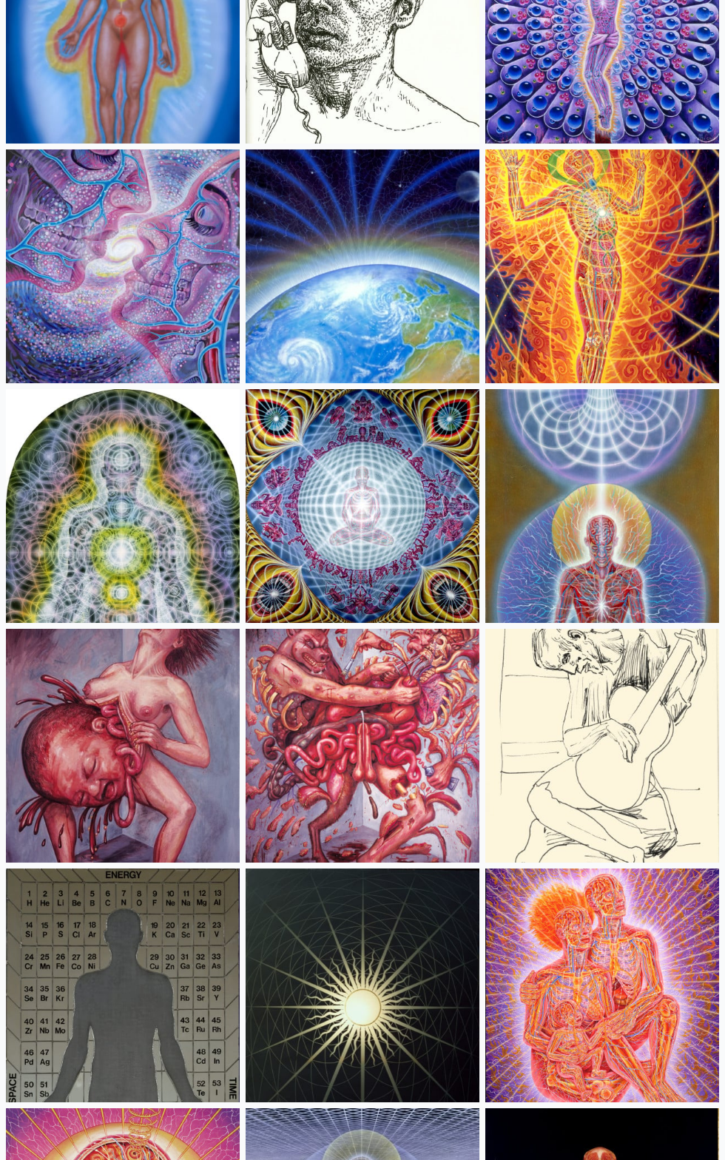
scroll to position [20225, 0]
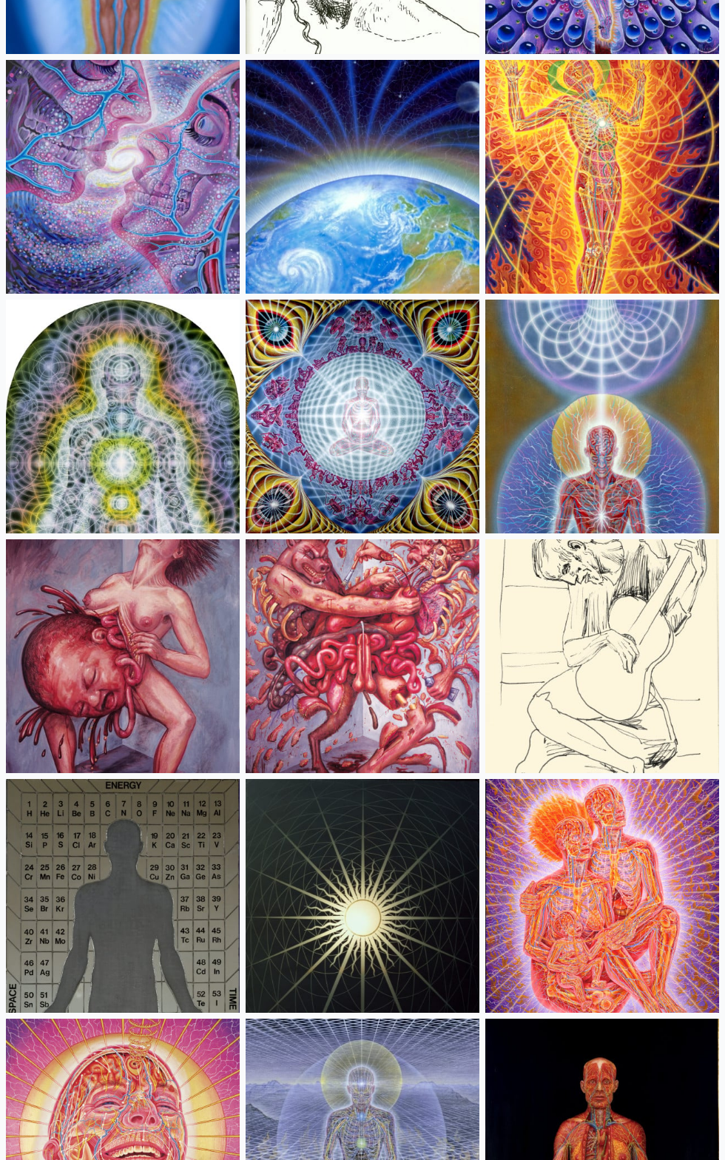
click at [318, 660] on img at bounding box center [363, 656] width 234 height 234
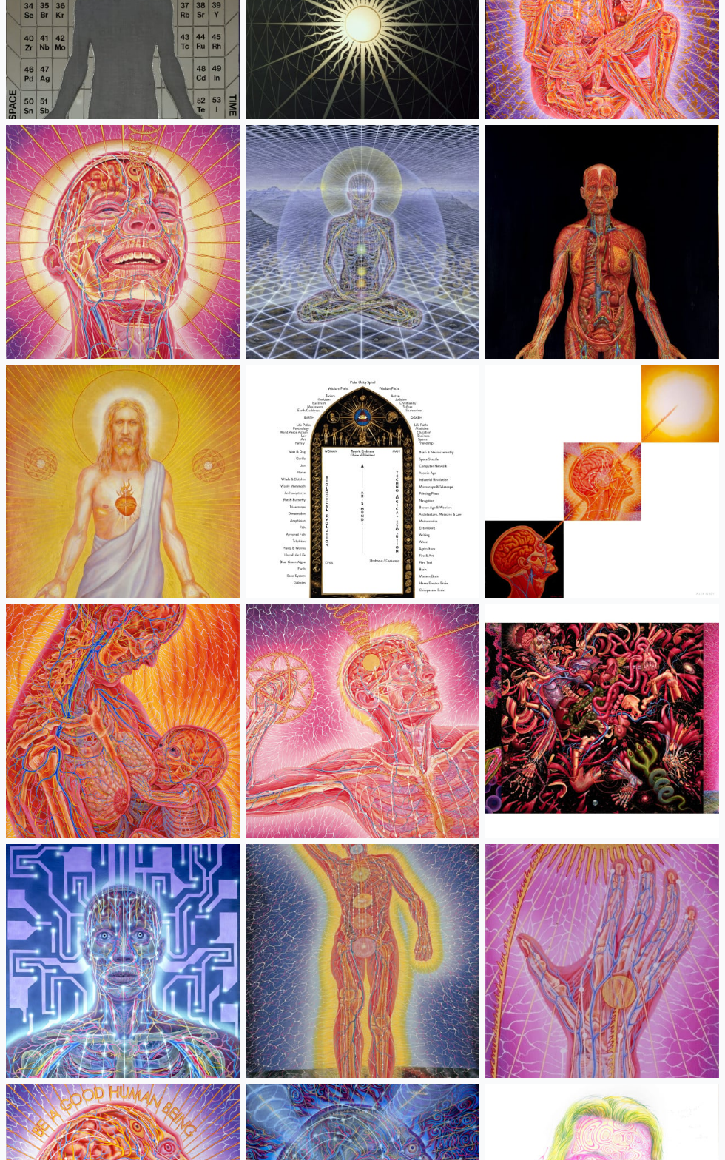
scroll to position [21121, 0]
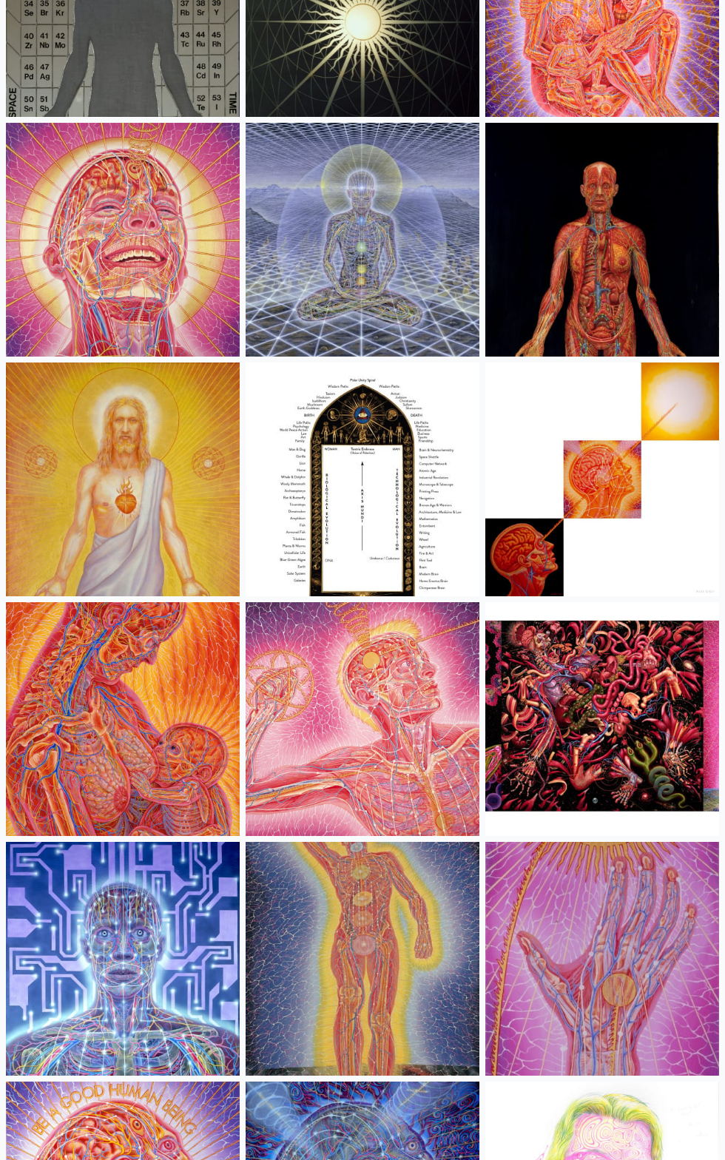
click at [87, 728] on img at bounding box center [123, 719] width 234 height 234
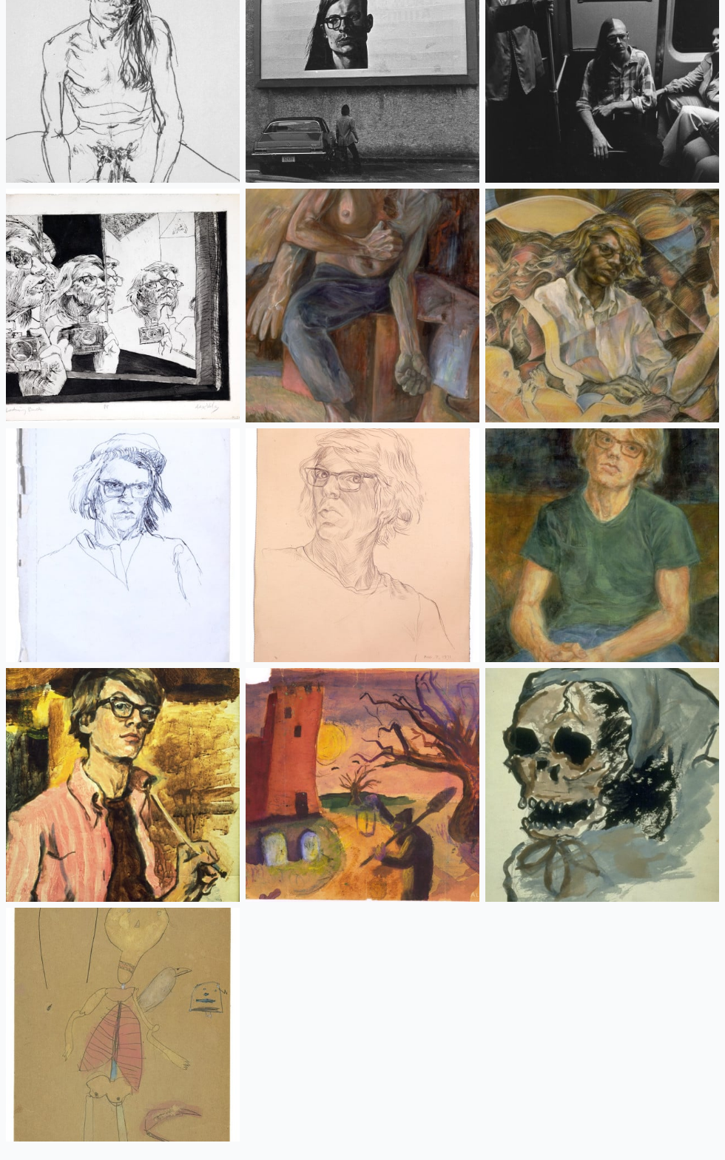
scroll to position [26418, 0]
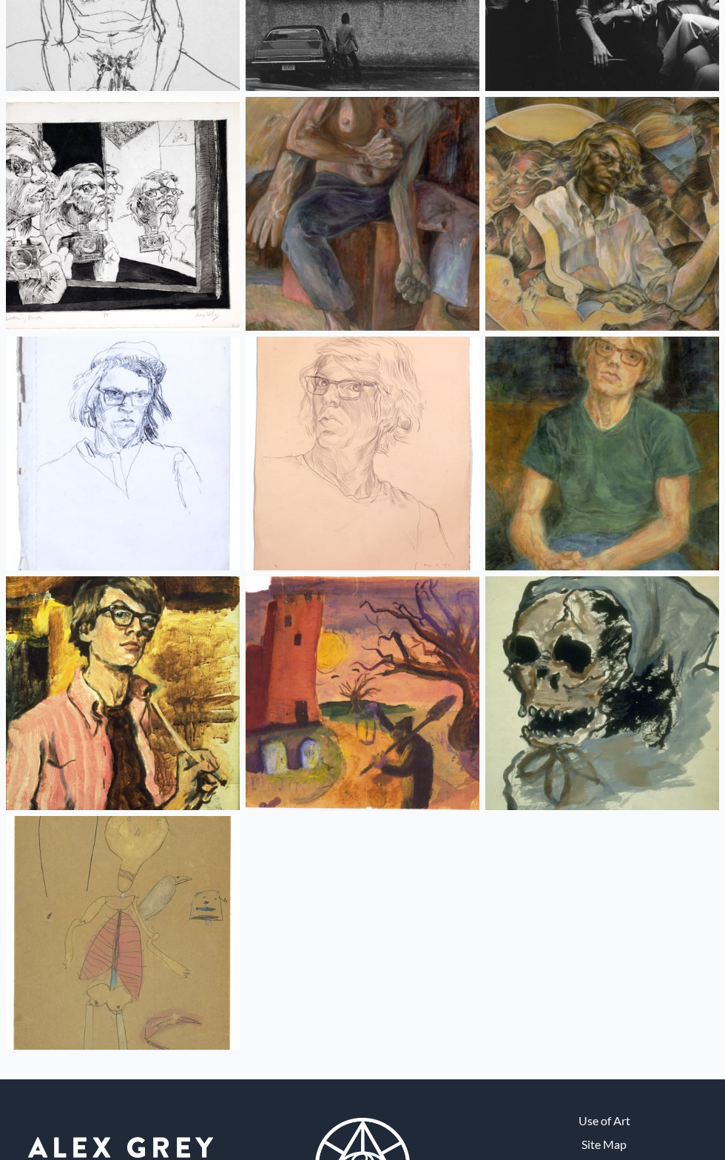
click at [91, 932] on img at bounding box center [123, 933] width 234 height 234
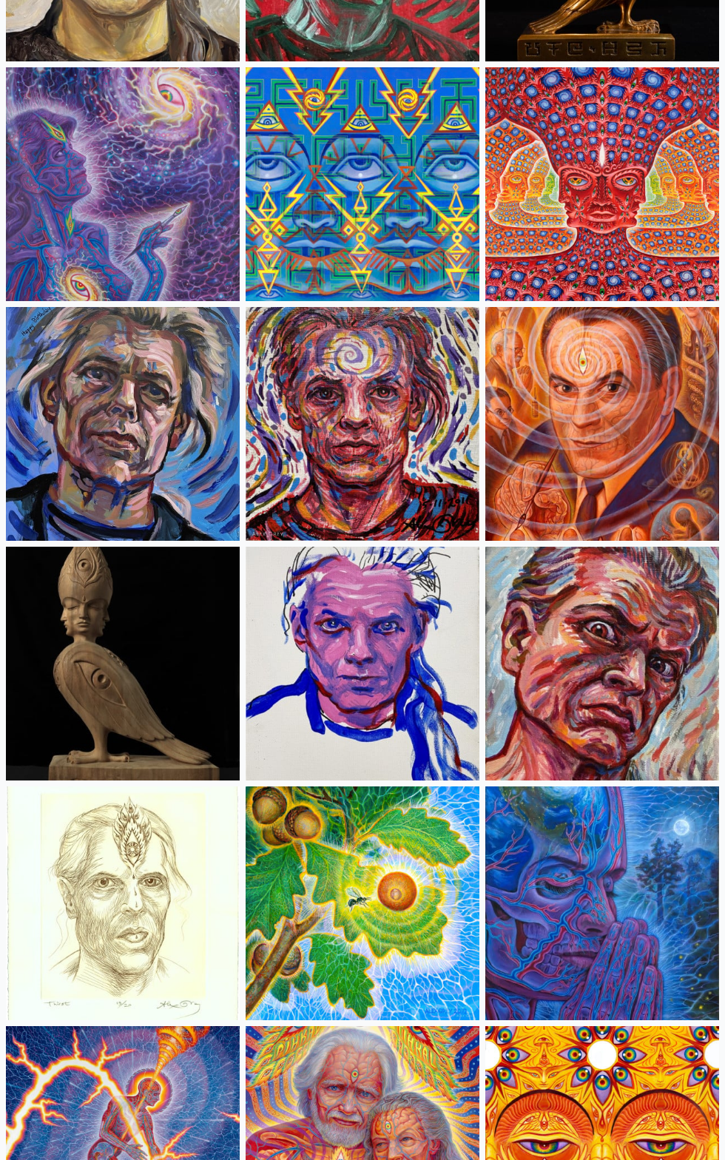
scroll to position [0, 0]
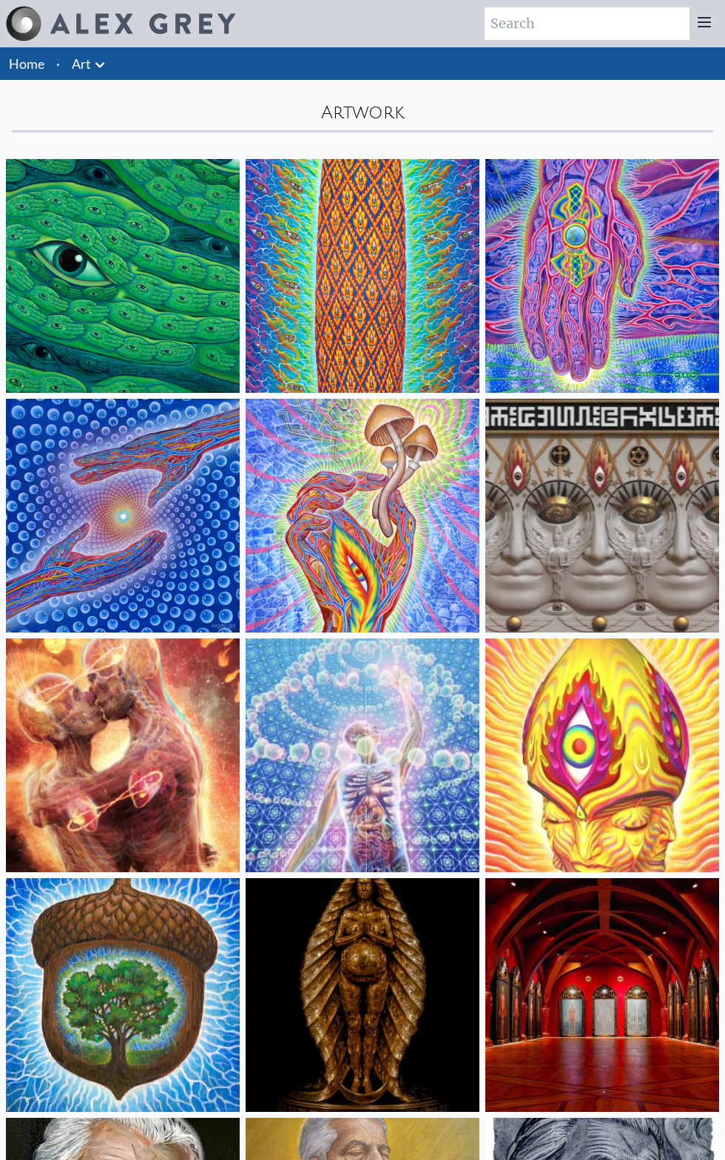
click at [9, 69] on link "Home" at bounding box center [26, 63] width 35 height 16
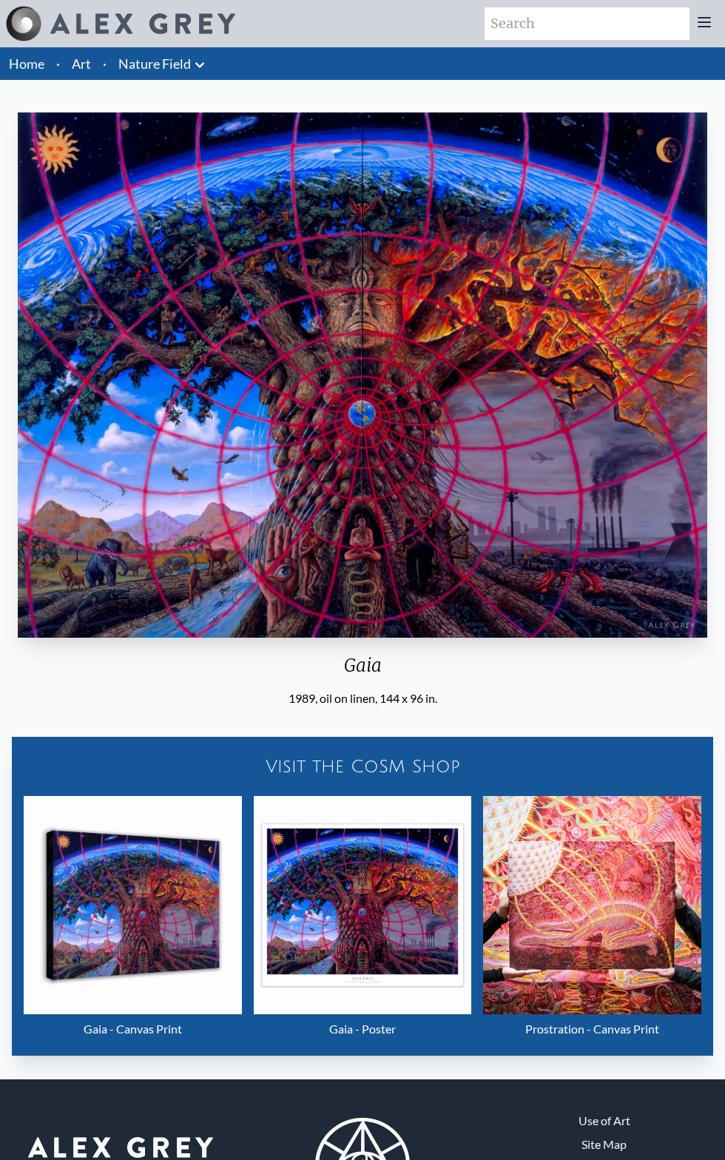
click at [128, 493] on img "15 / 22" at bounding box center [362, 374] width 689 height 525
click at [222, 448] on img "15 / 22" at bounding box center [362, 374] width 689 height 525
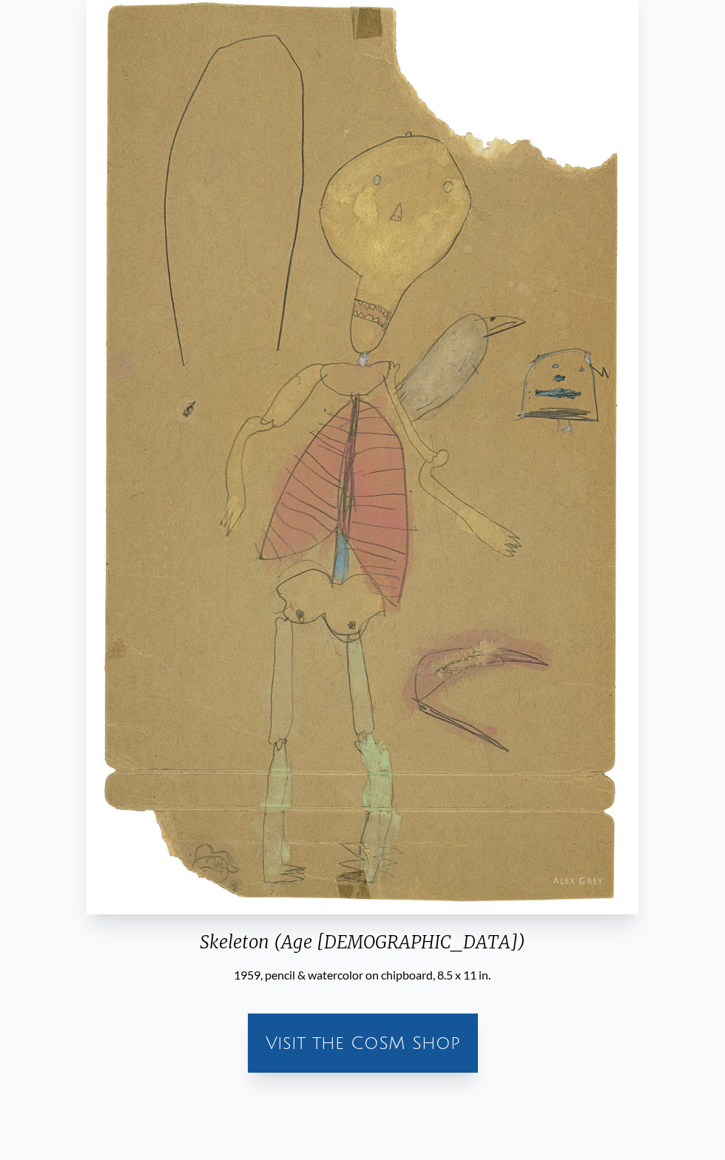
scroll to position [120, 0]
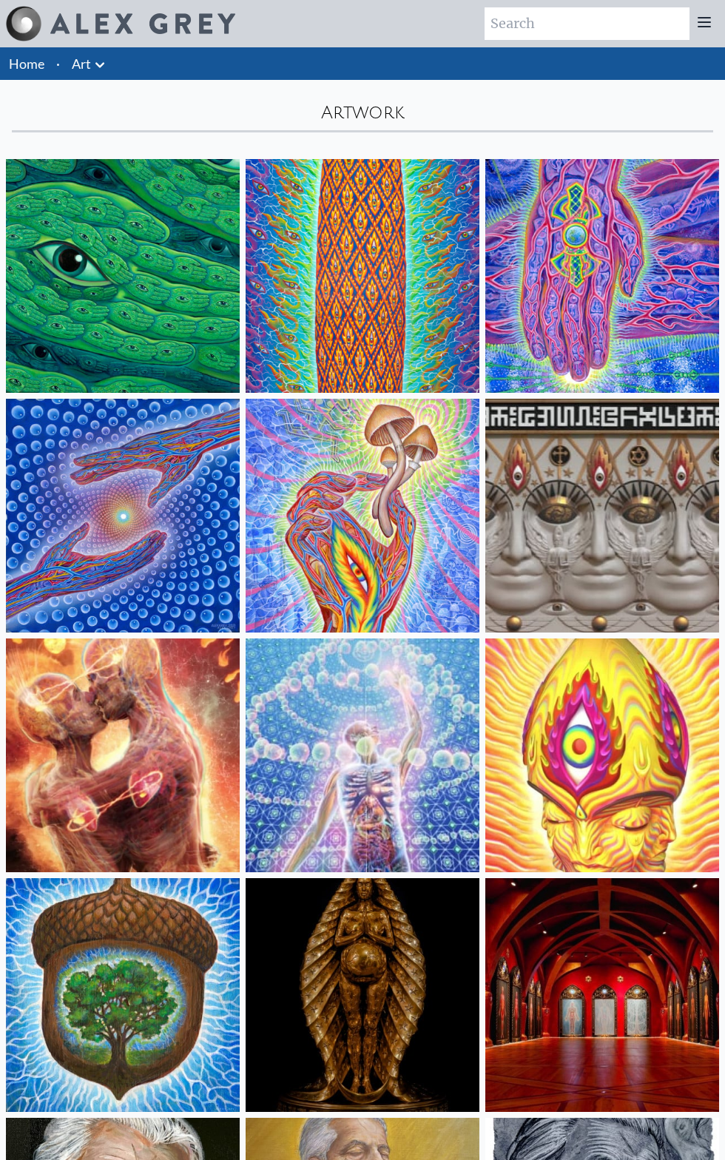
scroll to position [3368, 0]
